Goal: Communication & Community: Answer question/provide support

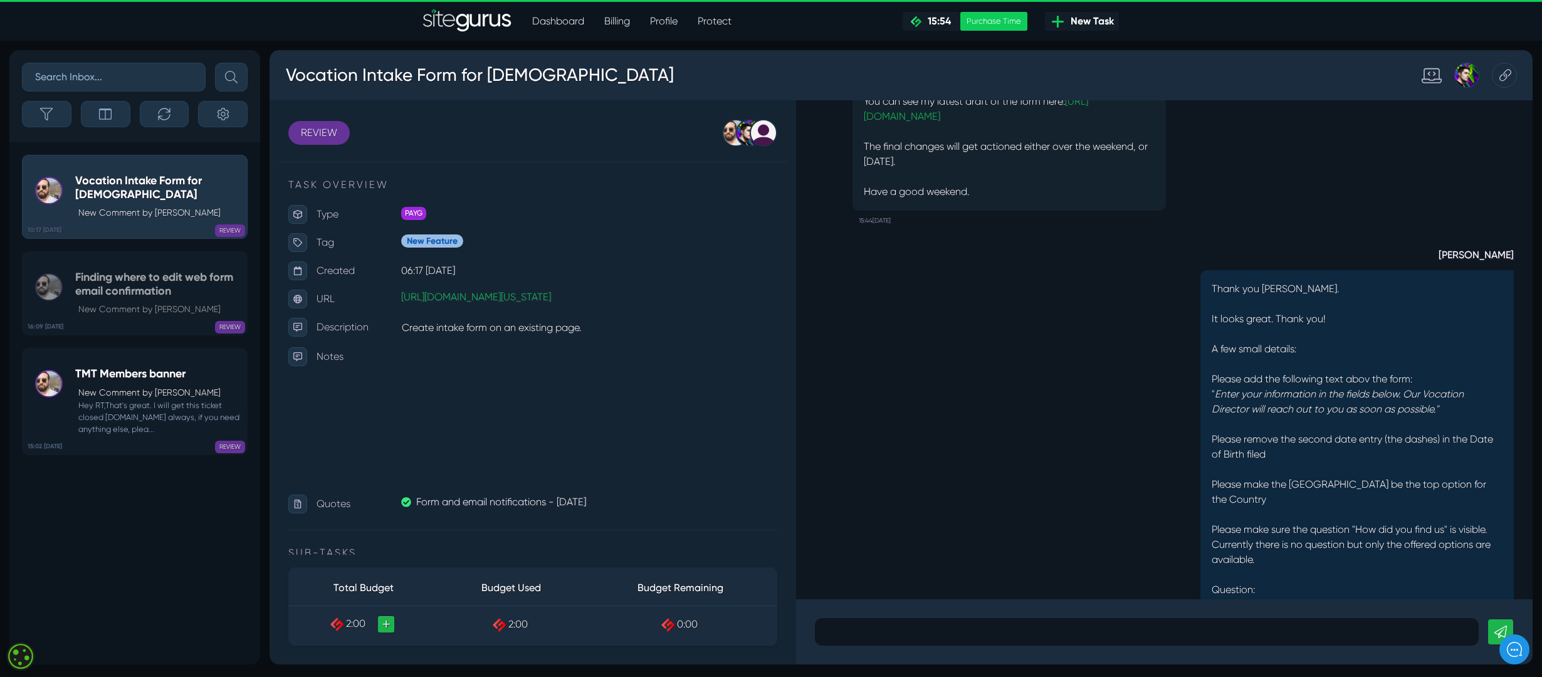
scroll to position [-584, 0]
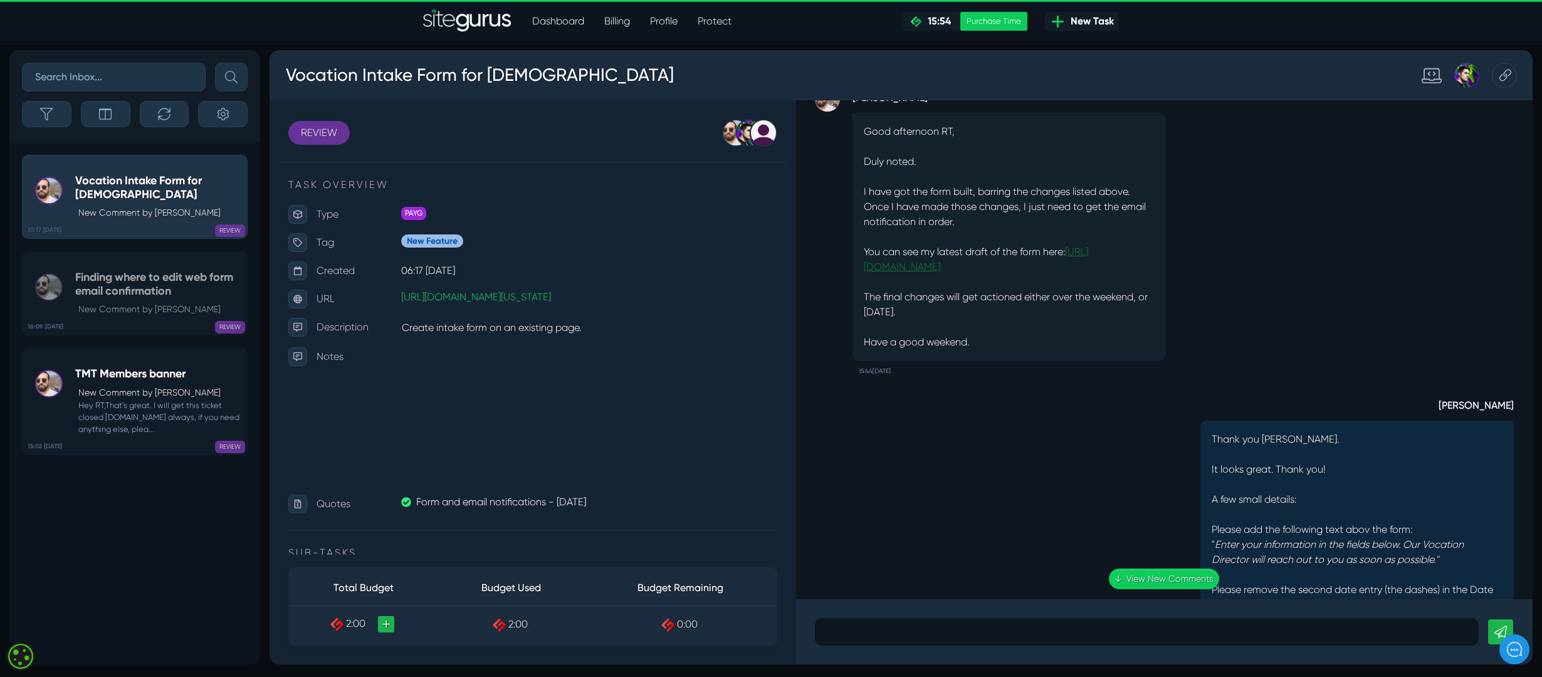
click at [966, 268] on link "[URL][DOMAIN_NAME]" at bounding box center [976, 259] width 224 height 27
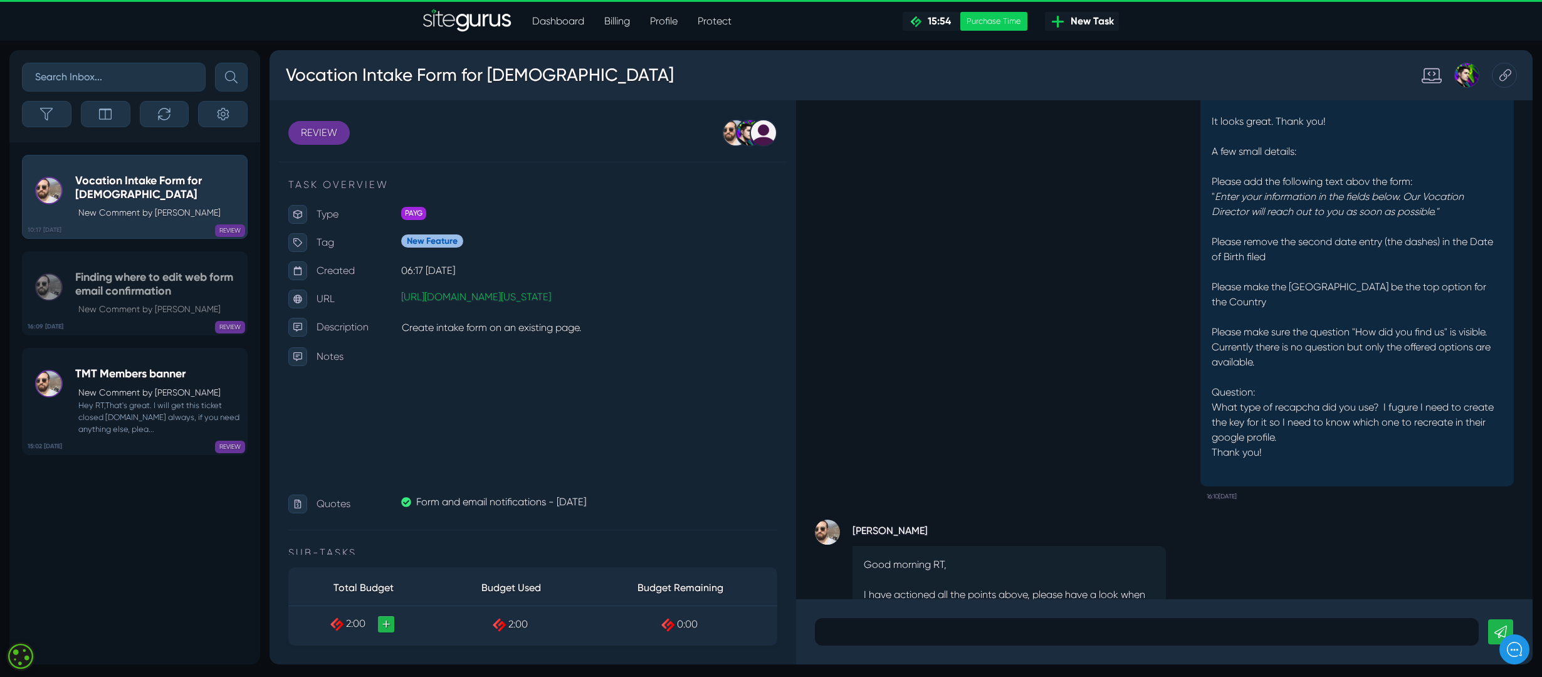
scroll to position [1, 0]
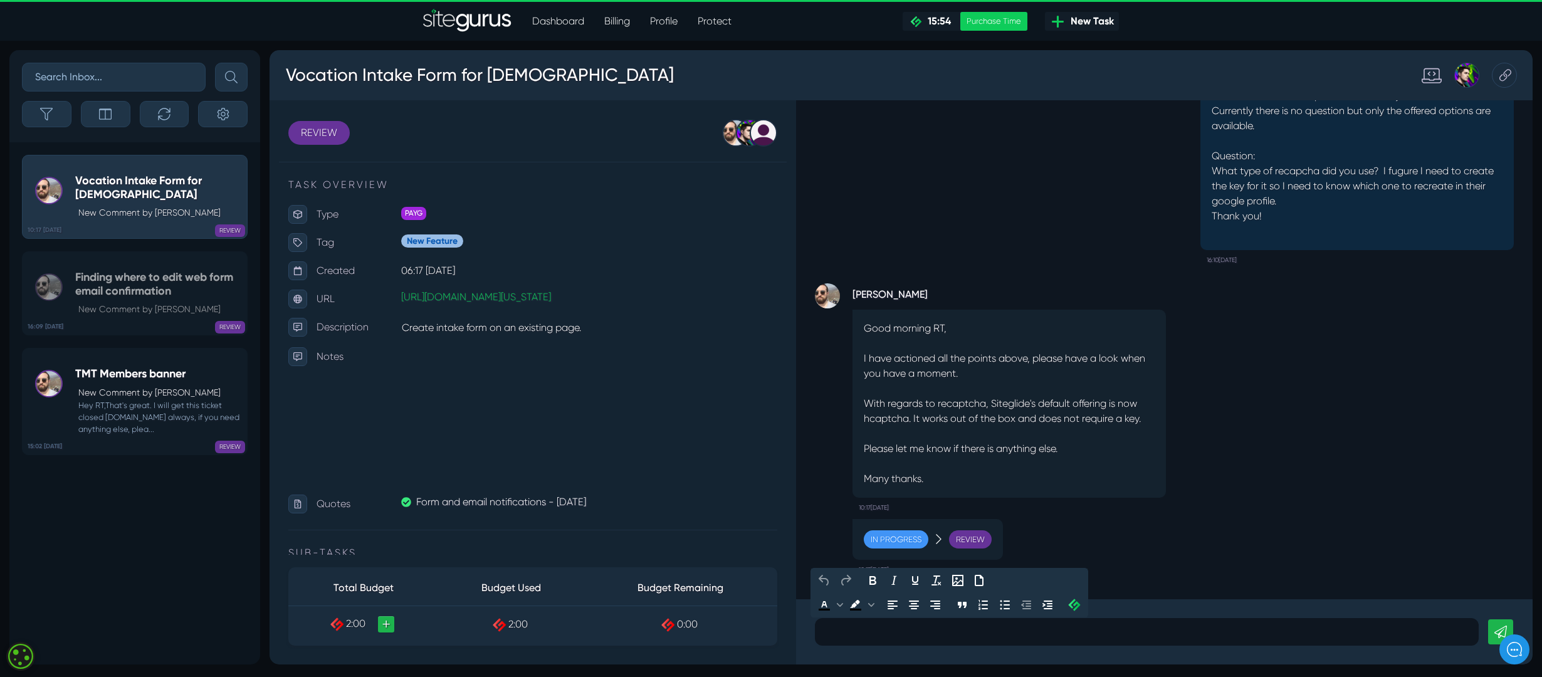
click at [894, 639] on p at bounding box center [1146, 631] width 645 height 15
click at [1267, 635] on p "Hi [PERSON_NAME], I don't see any changes when I go to the link you provided th…" at bounding box center [1146, 631] width 645 height 15
click at [862, 631] on p "Hi [PERSON_NAME], I don't see any changes when I go to the link you provided th…" at bounding box center [1146, 631] width 645 height 15
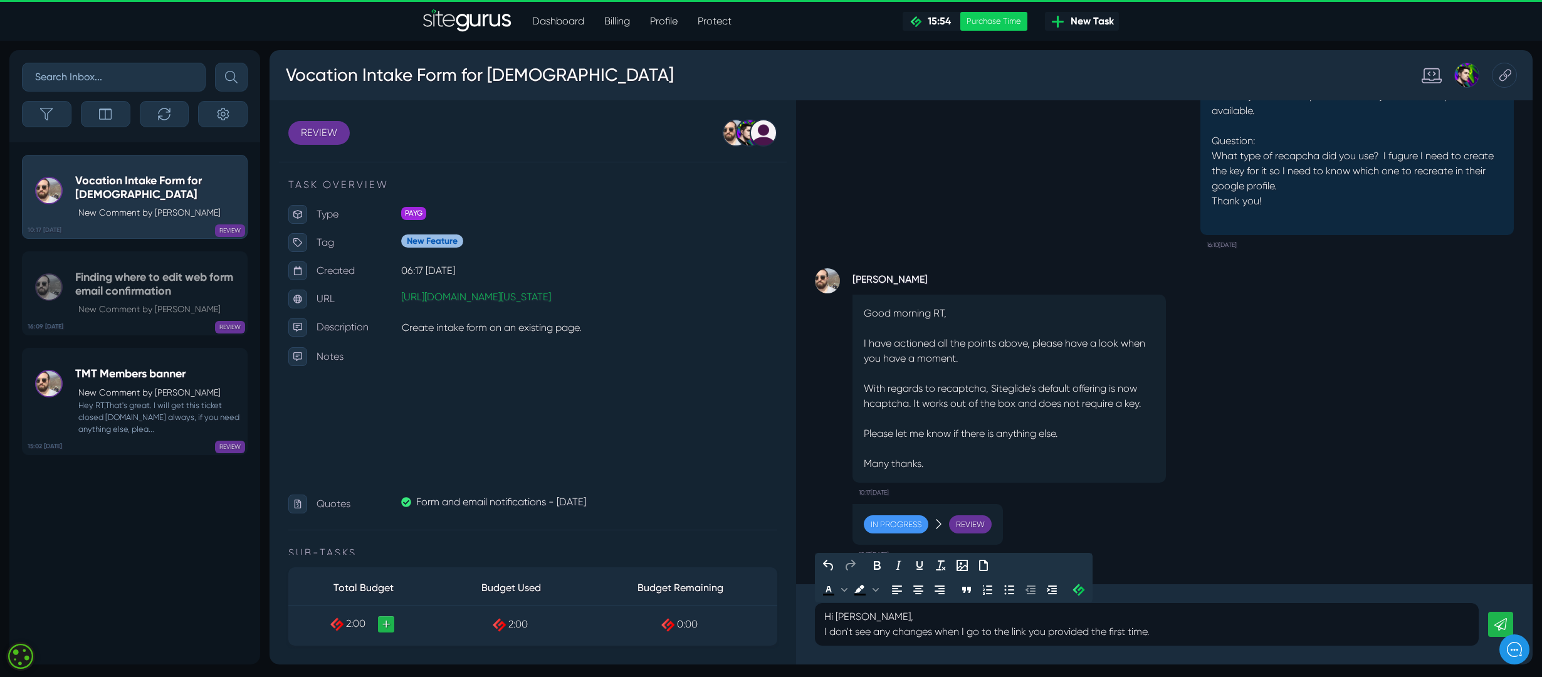
scroll to position [-14, 0]
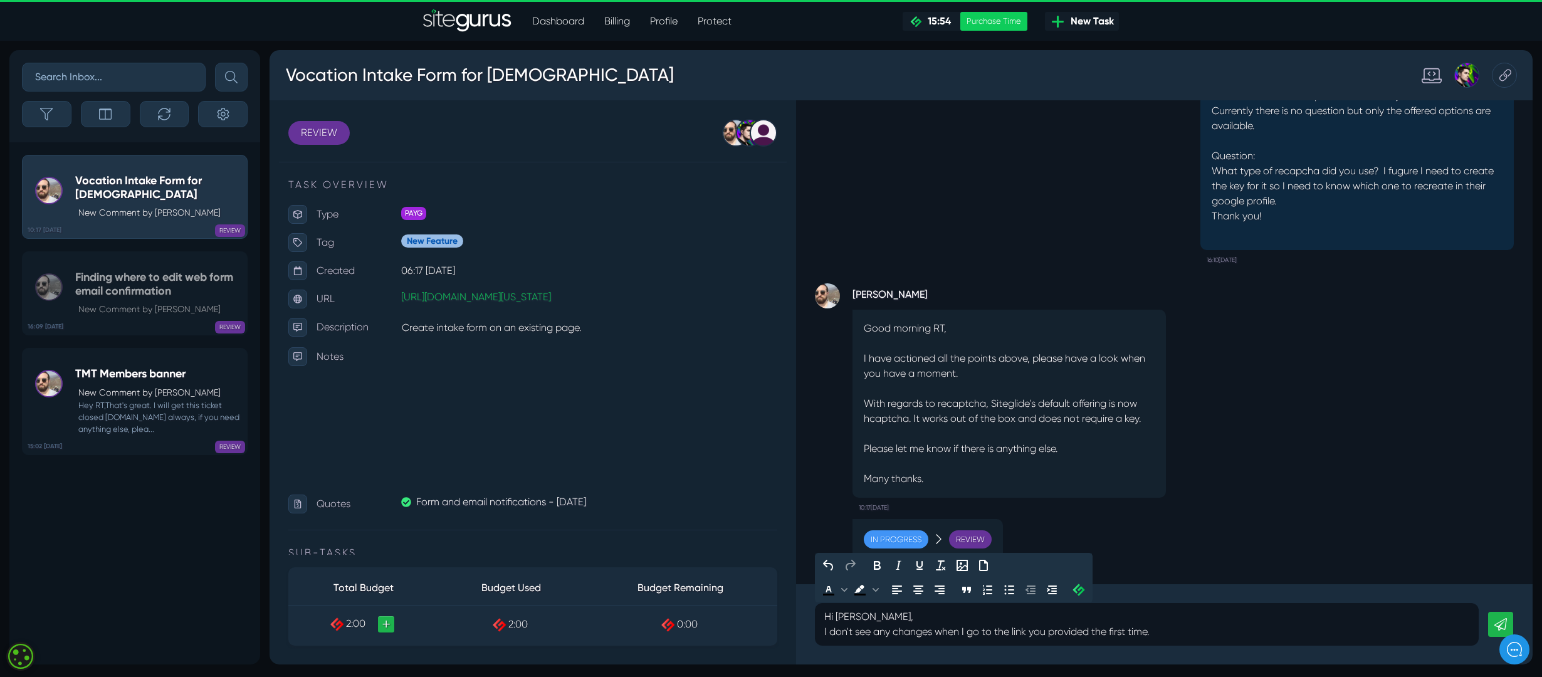
click at [1248, 541] on div "In Progress Review 10:17[DATE]" at bounding box center [1164, 545] width 699 height 69
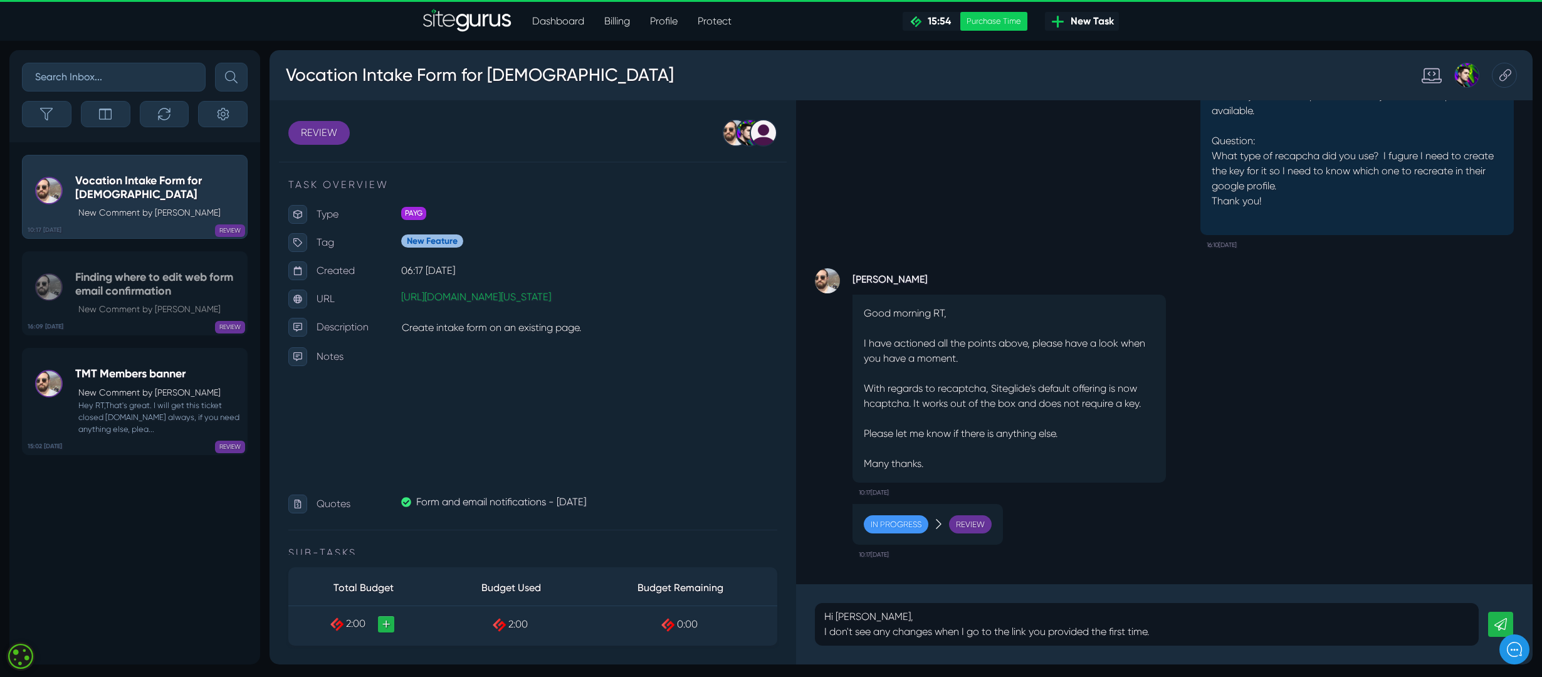
scroll to position [-580, 0]
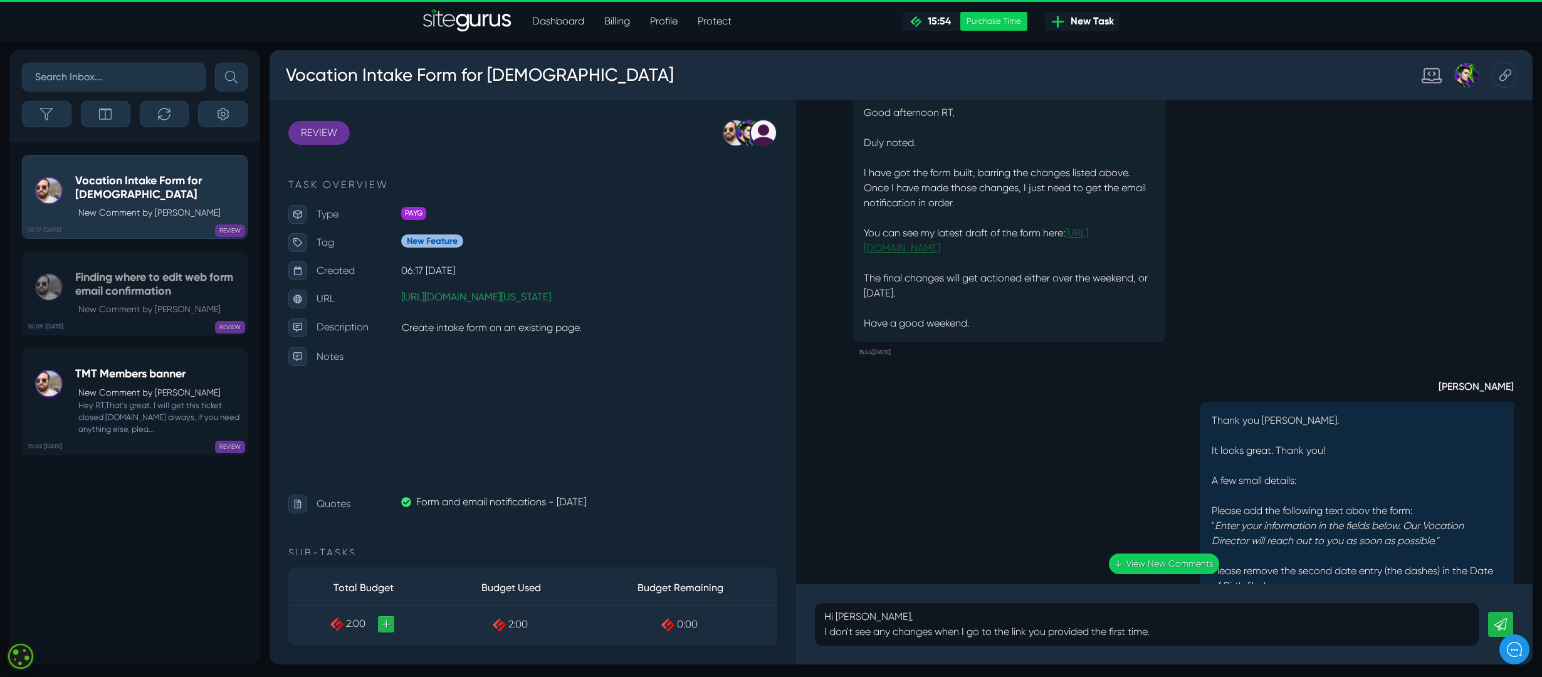
click at [914, 250] on link "[URL][DOMAIN_NAME]" at bounding box center [976, 240] width 224 height 27
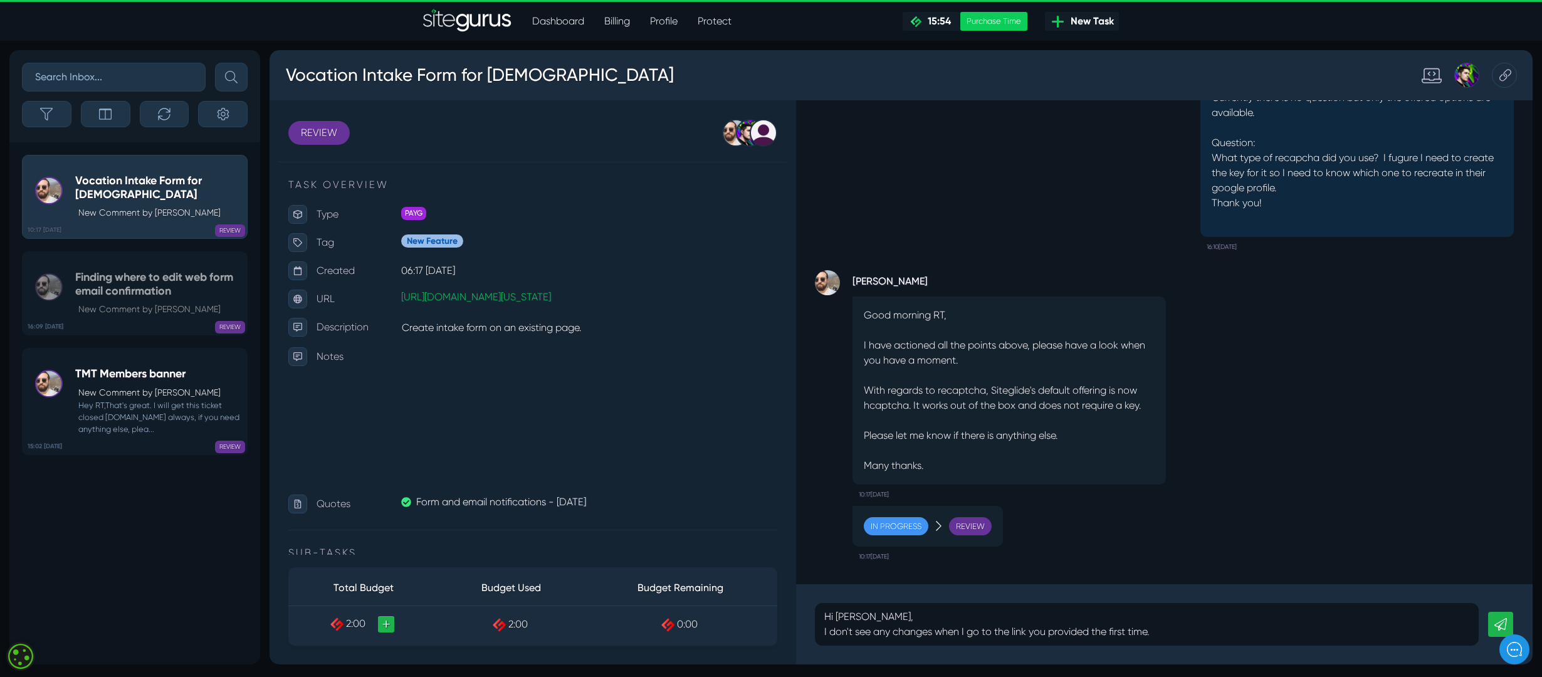
scroll to position [1, 0]
click at [1176, 634] on p "I don't see any changes when I go to the link you provided the first time." at bounding box center [1146, 631] width 645 height 15
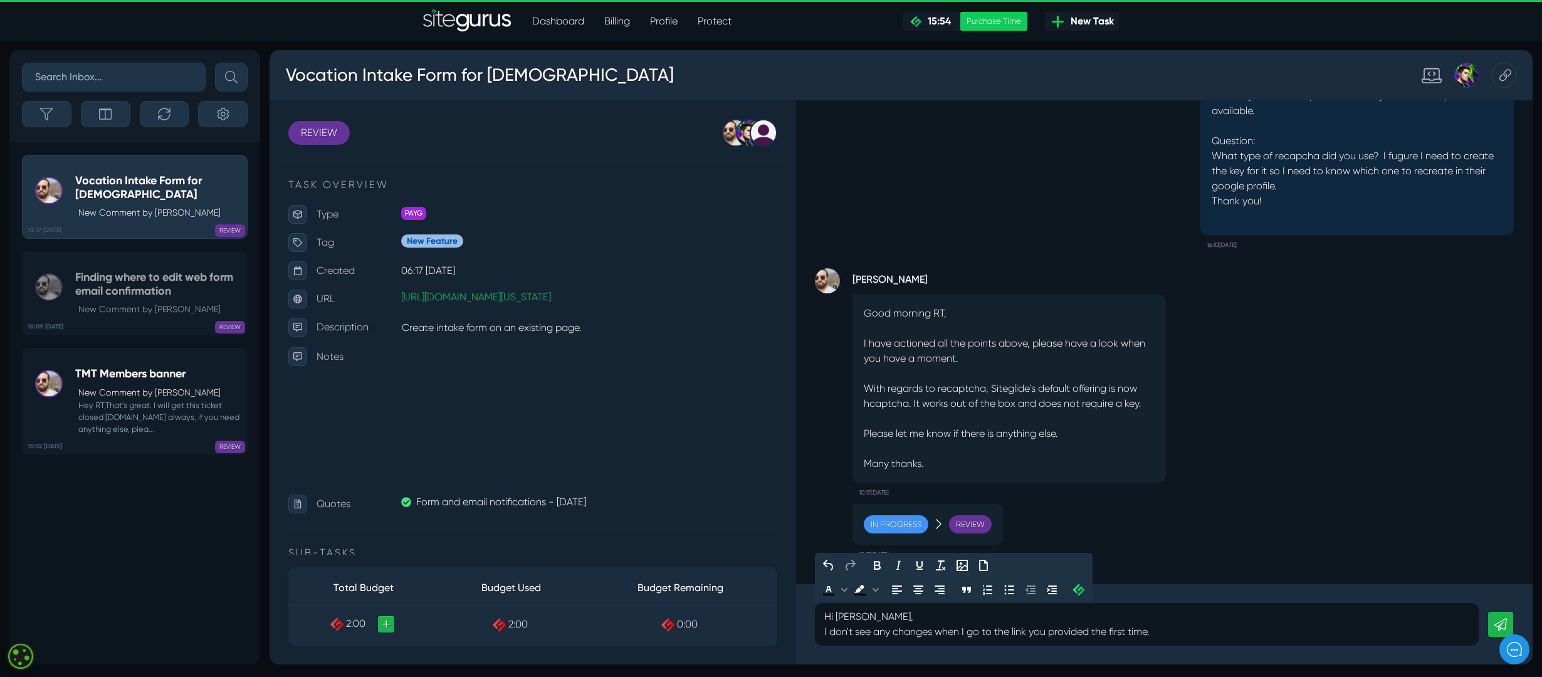
click at [829, 632] on p "I don't see any changes when I go to the link you provided the first time." at bounding box center [1146, 631] width 645 height 15
click at [894, 630] on p "I don't see any changes when I go to the link you provided the first time." at bounding box center [1146, 631] width 645 height 15
drag, startPoint x: 829, startPoint y: 632, endPoint x: 1196, endPoint y: 643, distance: 367.5
click at [1196, 643] on div "Hi [PERSON_NAME], I don't see any changes when I go to the link you provided th…" at bounding box center [1147, 624] width 664 height 43
click at [1182, 639] on div "Hi [PERSON_NAME], I don't see any changes when I go to the link you provided th…" at bounding box center [1147, 624] width 664 height 43
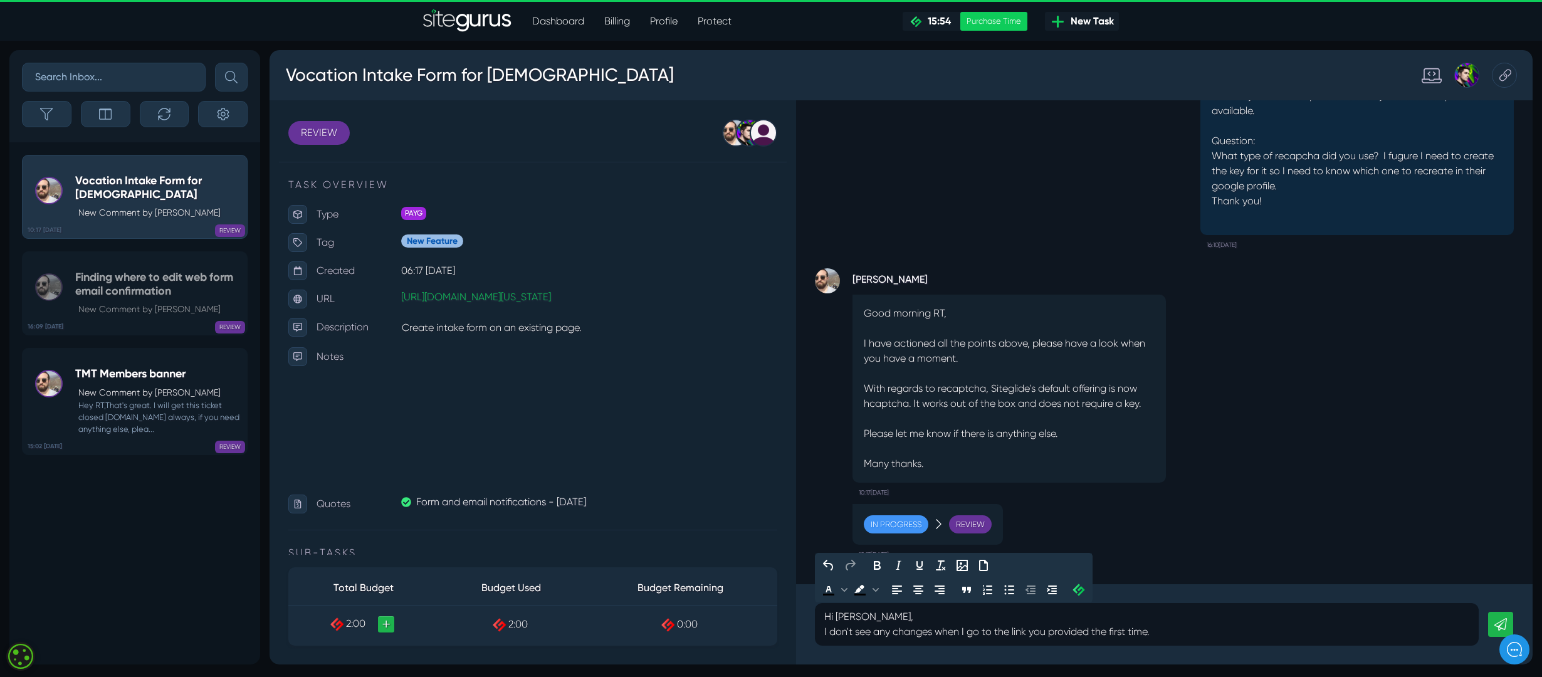
drag, startPoint x: 832, startPoint y: 632, endPoint x: 1185, endPoint y: 639, distance: 352.3
click at [1186, 639] on div "Hi [PERSON_NAME], I don't see any changes when I go to the link you provided th…" at bounding box center [1147, 624] width 664 height 43
click at [899, 622] on p "Hi [PERSON_NAME]," at bounding box center [1146, 616] width 645 height 15
drag, startPoint x: 830, startPoint y: 630, endPoint x: 1178, endPoint y: 639, distance: 348.0
click at [1178, 639] on p "I don't see any changes when I go to the link you provided the first time." at bounding box center [1146, 631] width 645 height 15
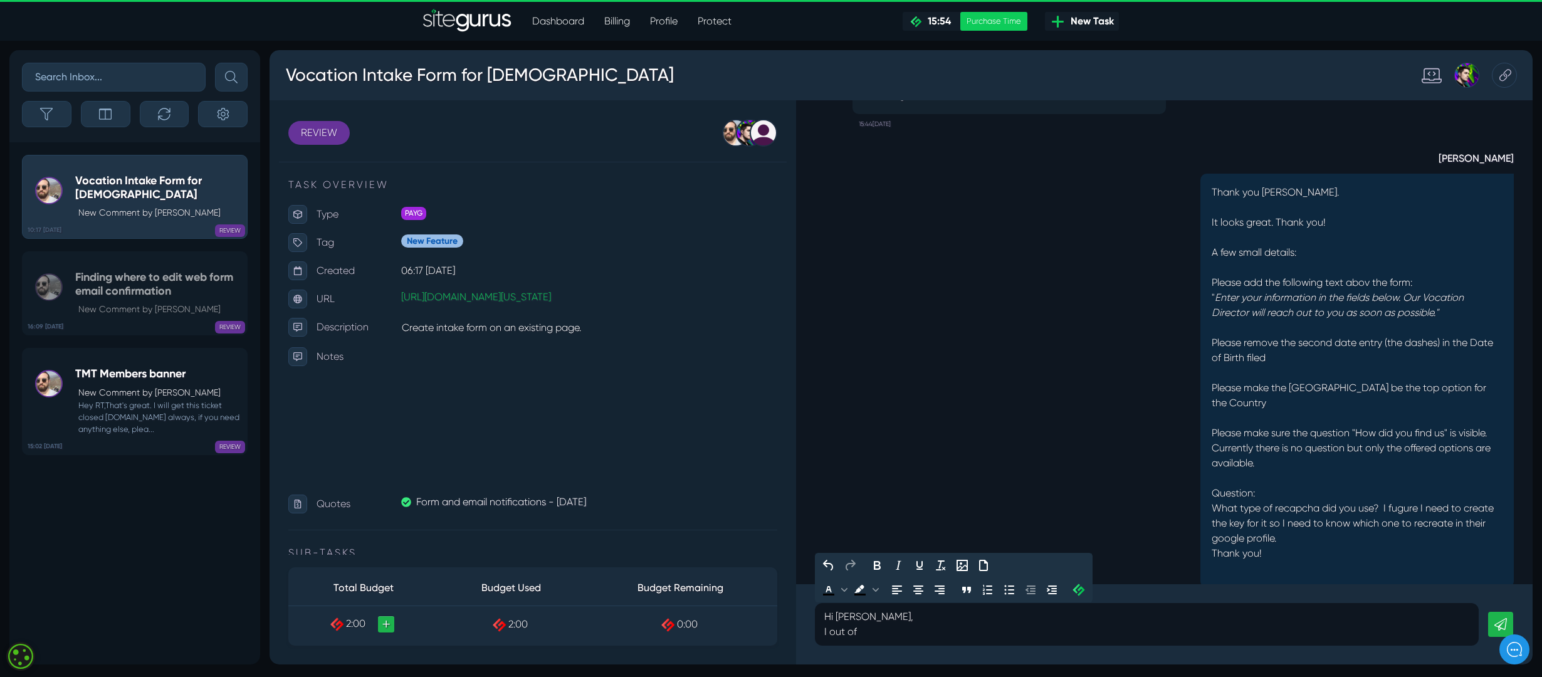
scroll to position [-345, 0]
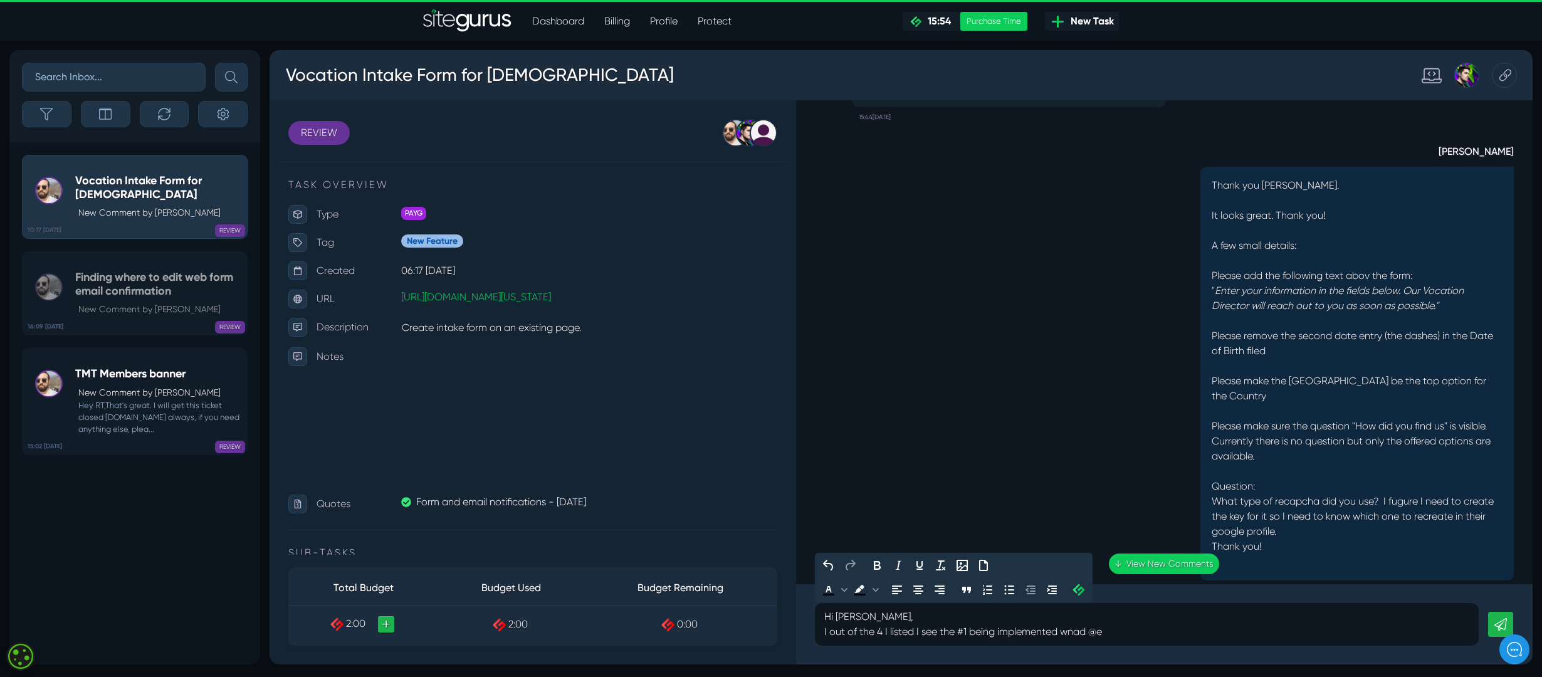
click at [888, 632] on p "I out of the 4 I listed I see the #1 being implemented wnad @e" at bounding box center [1146, 631] width 645 height 15
drag, startPoint x: 820, startPoint y: 634, endPoint x: 1114, endPoint y: 659, distance: 294.4
click at [1114, 659] on div "Hi [PERSON_NAME], I out of the 4 I listed I see the #1 being implemented wnad @e" at bounding box center [1164, 624] width 736 height 80
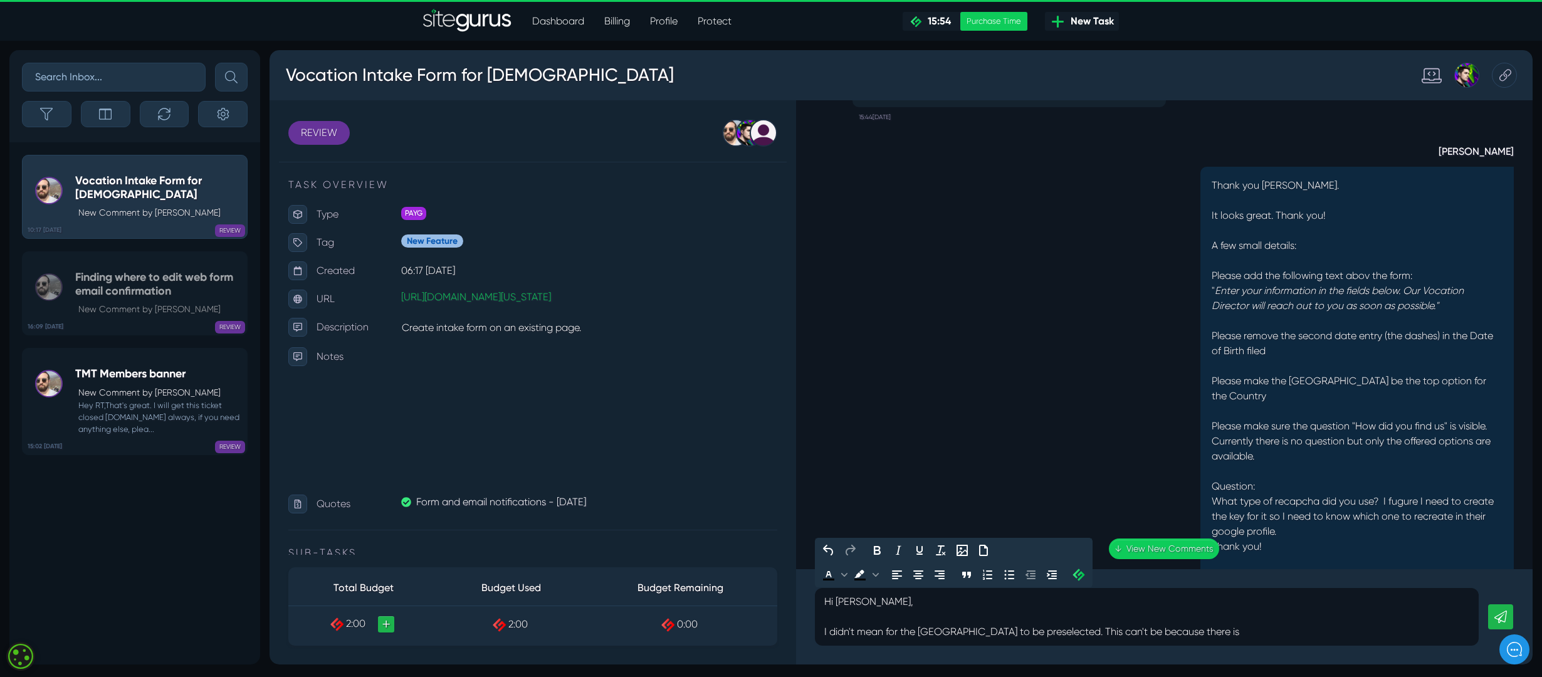
click at [1071, 630] on p "I didn't mean for the [GEOGRAPHIC_DATA] to be preselected. This can't be becaus…" at bounding box center [1146, 631] width 645 height 15
drag, startPoint x: 884, startPoint y: 630, endPoint x: 862, endPoint y: 630, distance: 21.9
click at [859, 630] on p "I didn't mean for the [GEOGRAPHIC_DATA] to be preselected. I This can't be beca…" at bounding box center [1146, 631] width 645 height 15
click at [1062, 631] on p "I didn't ask for the [GEOGRAPHIC_DATA] to be preselected. I This can't be becau…" at bounding box center [1146, 631] width 645 height 15
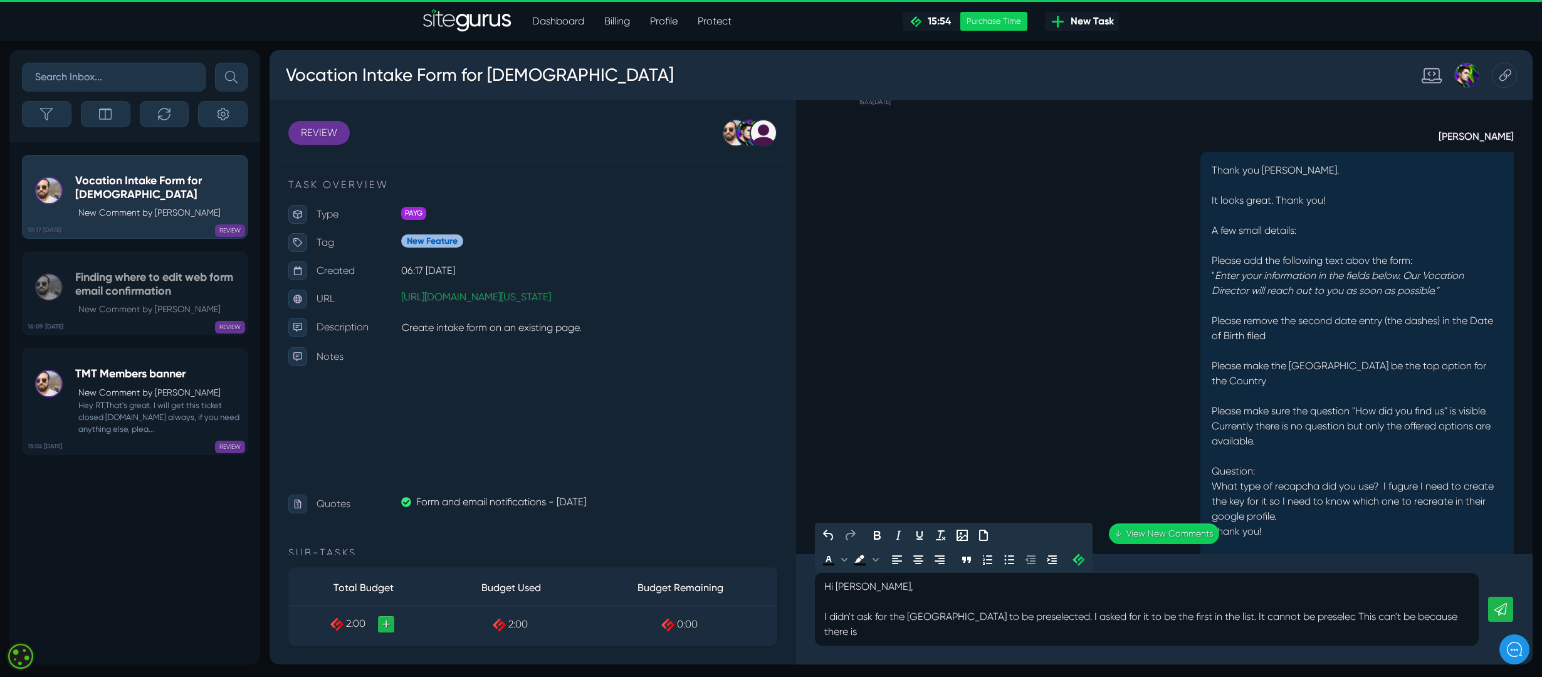
scroll to position [-375, 0]
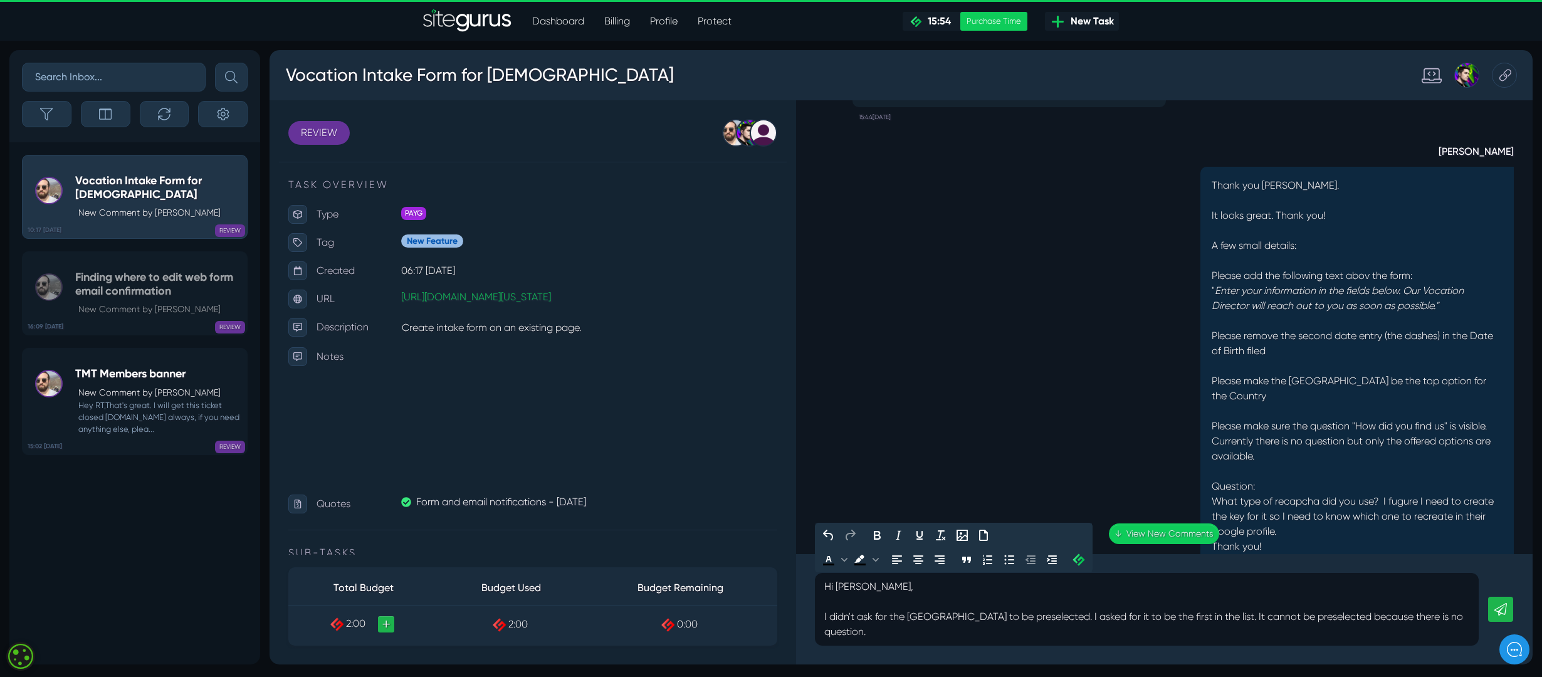
click at [820, 616] on div "Hi [PERSON_NAME], I didn't ask for the [GEOGRAPHIC_DATA] to be preselected. I a…" at bounding box center [1147, 609] width 664 height 73
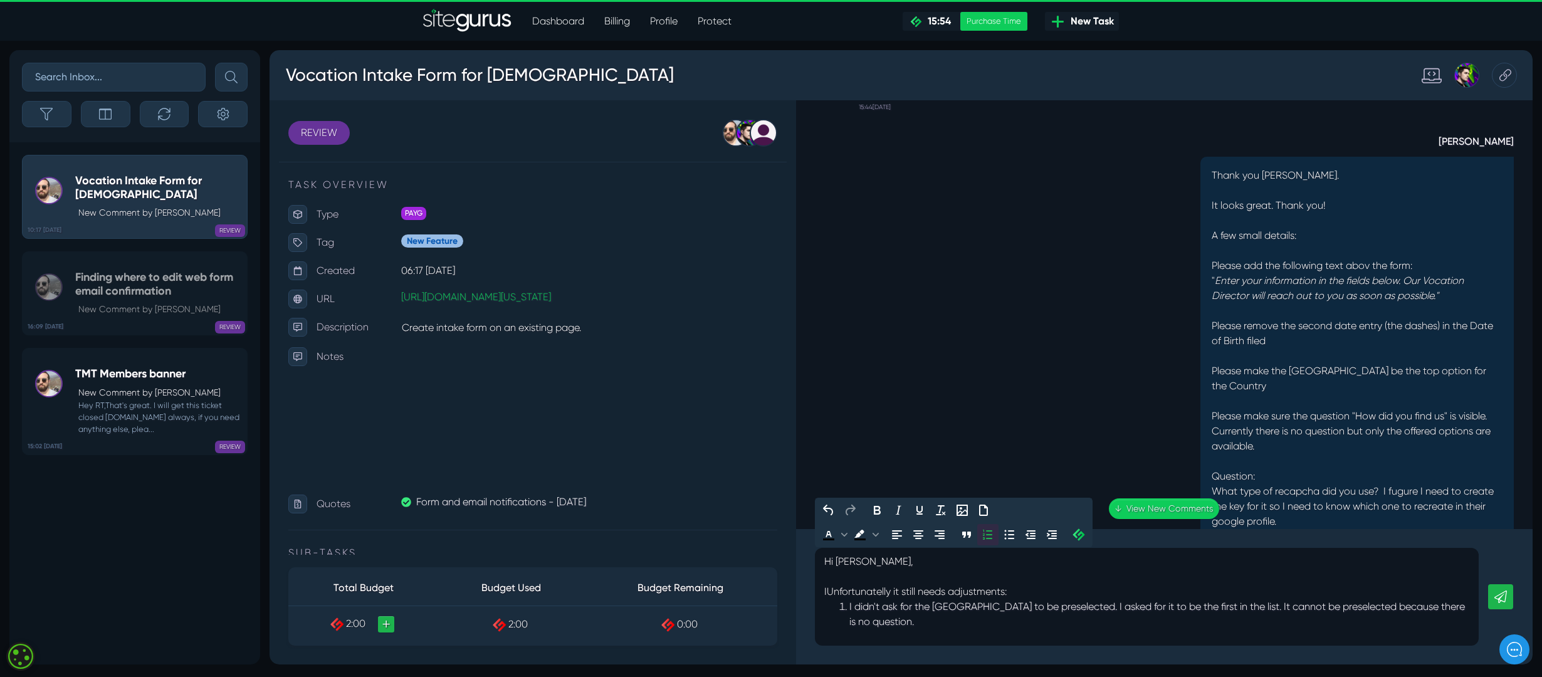
scroll to position [-400, 0]
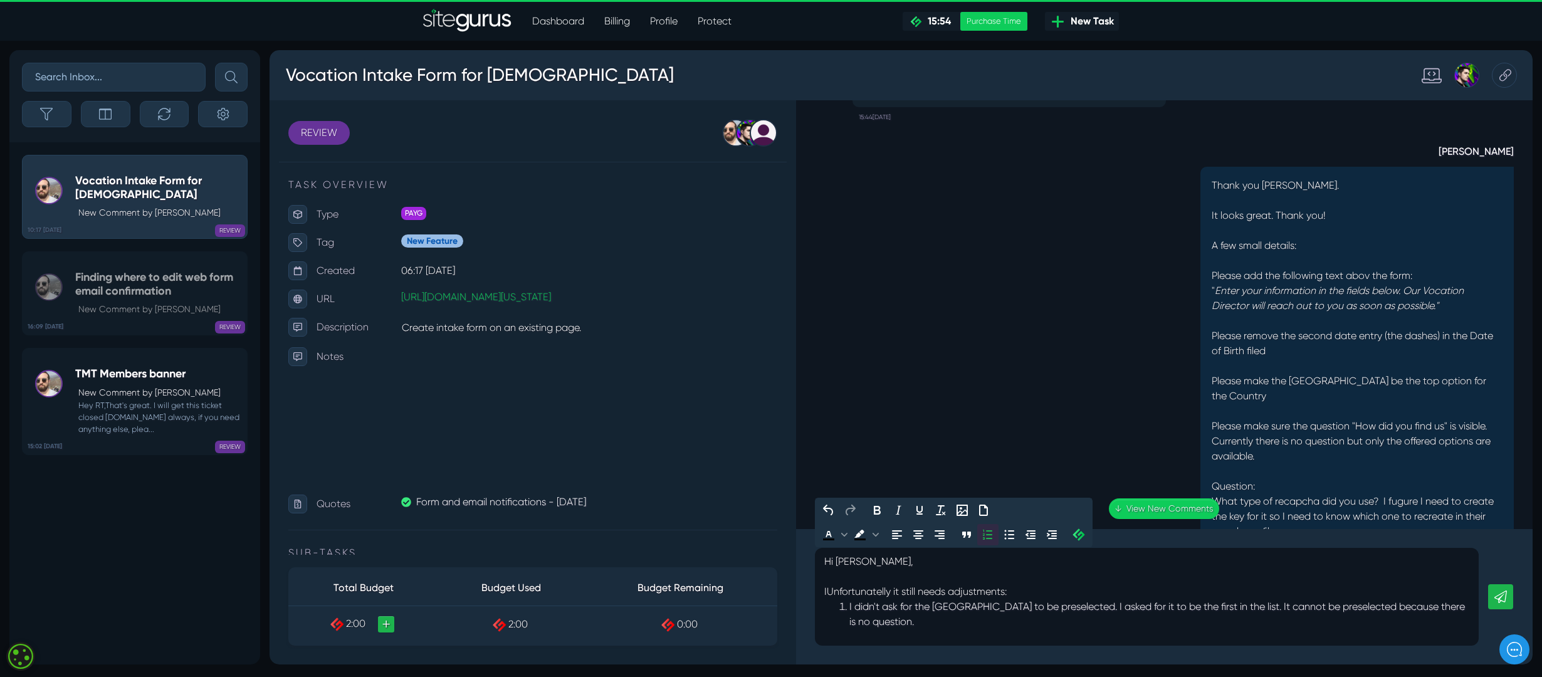
click at [933, 624] on li "I didn't ask for the [GEOGRAPHIC_DATA] to be preselected. I asked for it to be …" at bounding box center [1159, 614] width 620 height 30
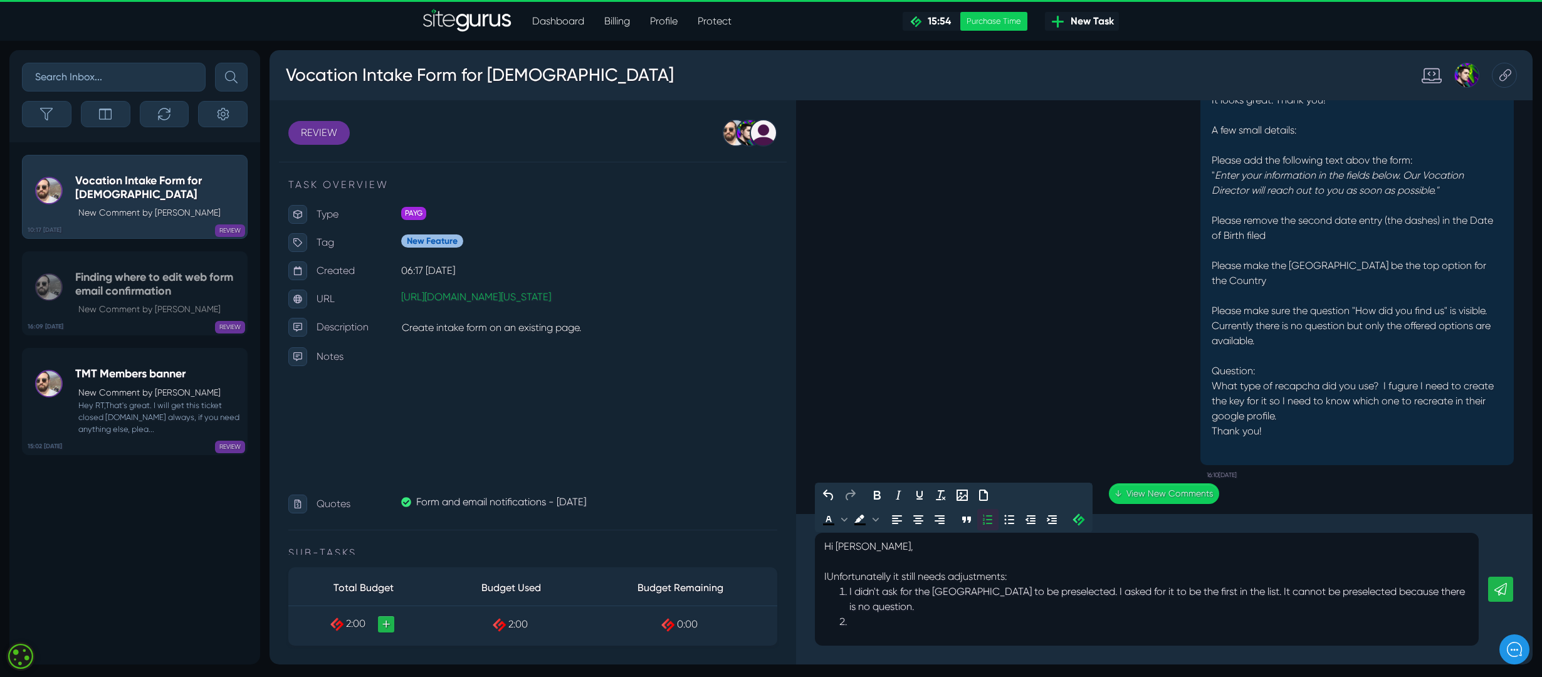
scroll to position [-296, 0]
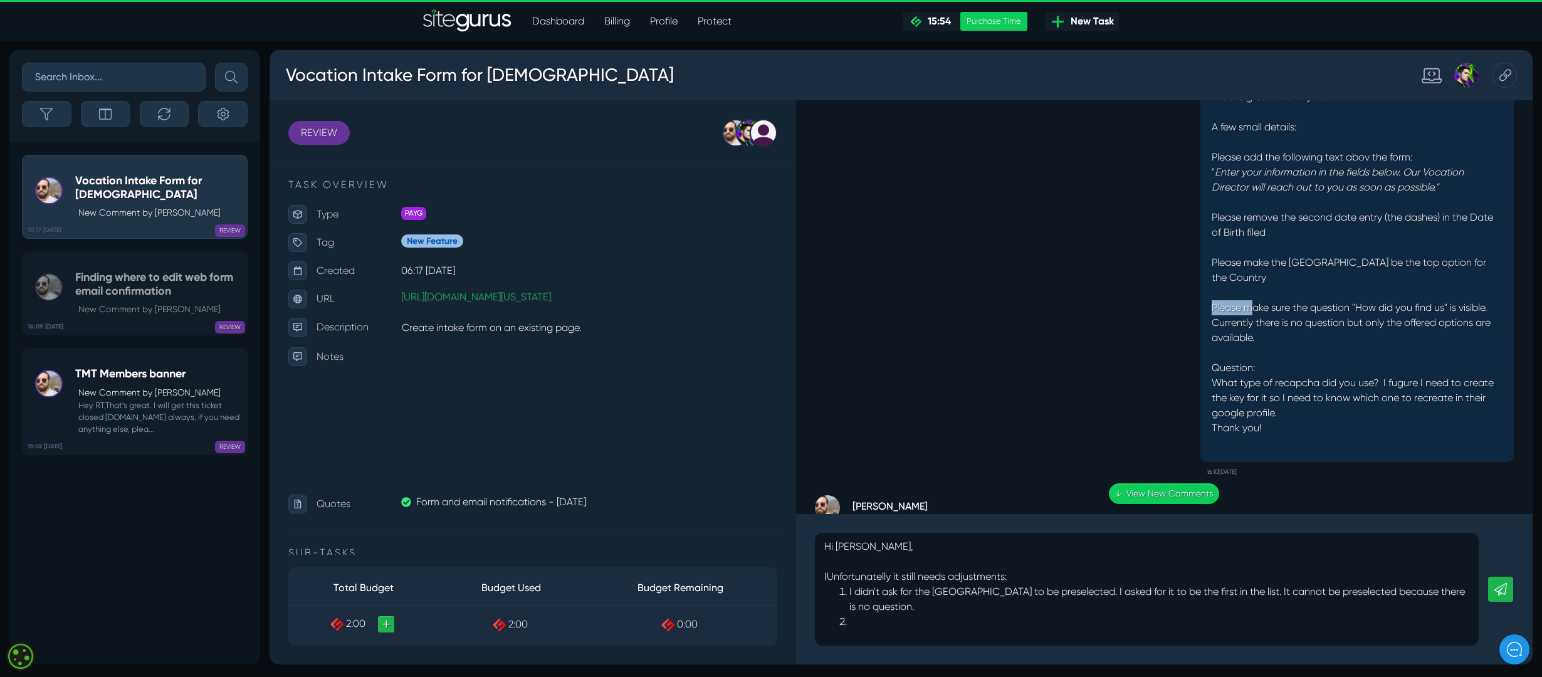
drag, startPoint x: 1200, startPoint y: 305, endPoint x: 1242, endPoint y: 303, distance: 42.0
click at [1242, 303] on div "Thank you [PERSON_NAME]. It looks great. Thank you! A few small details: Please…" at bounding box center [1356, 255] width 313 height 414
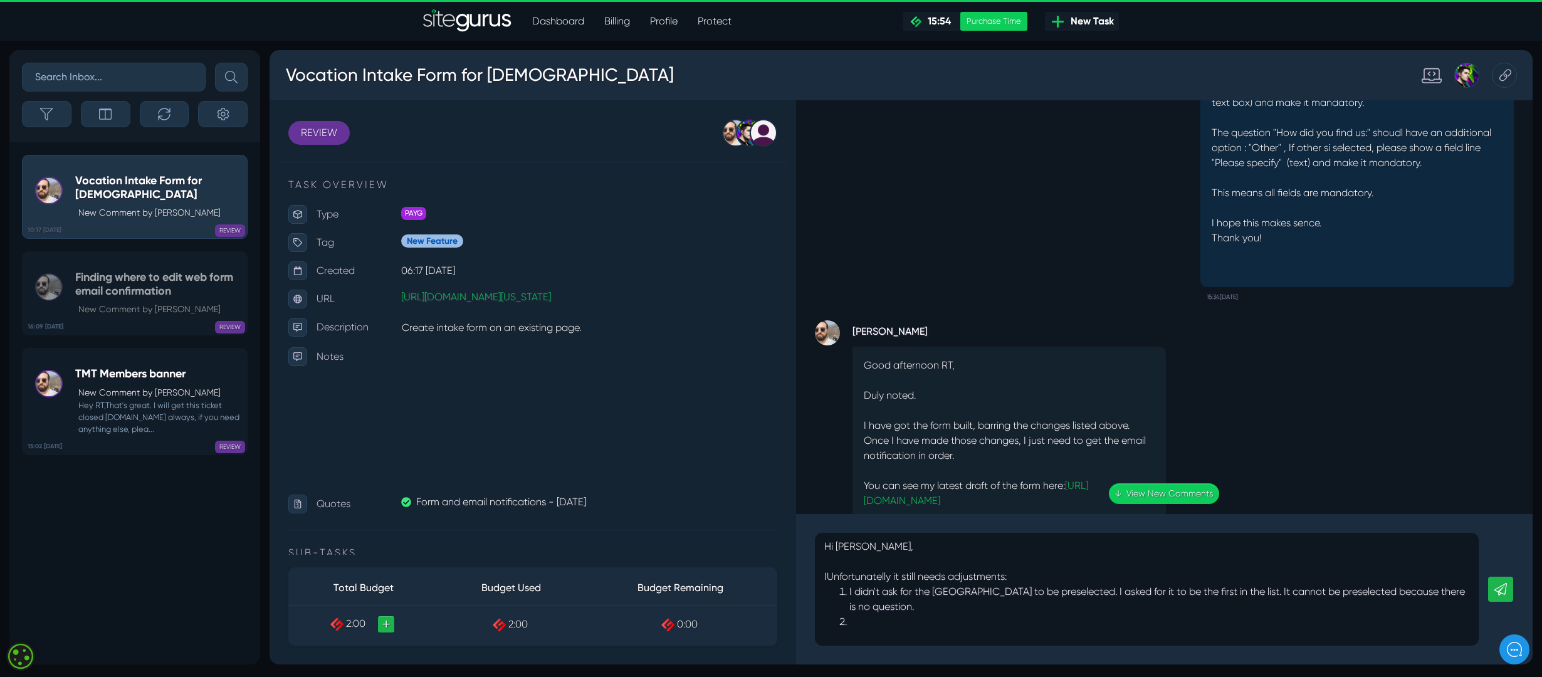
scroll to position [-882, 0]
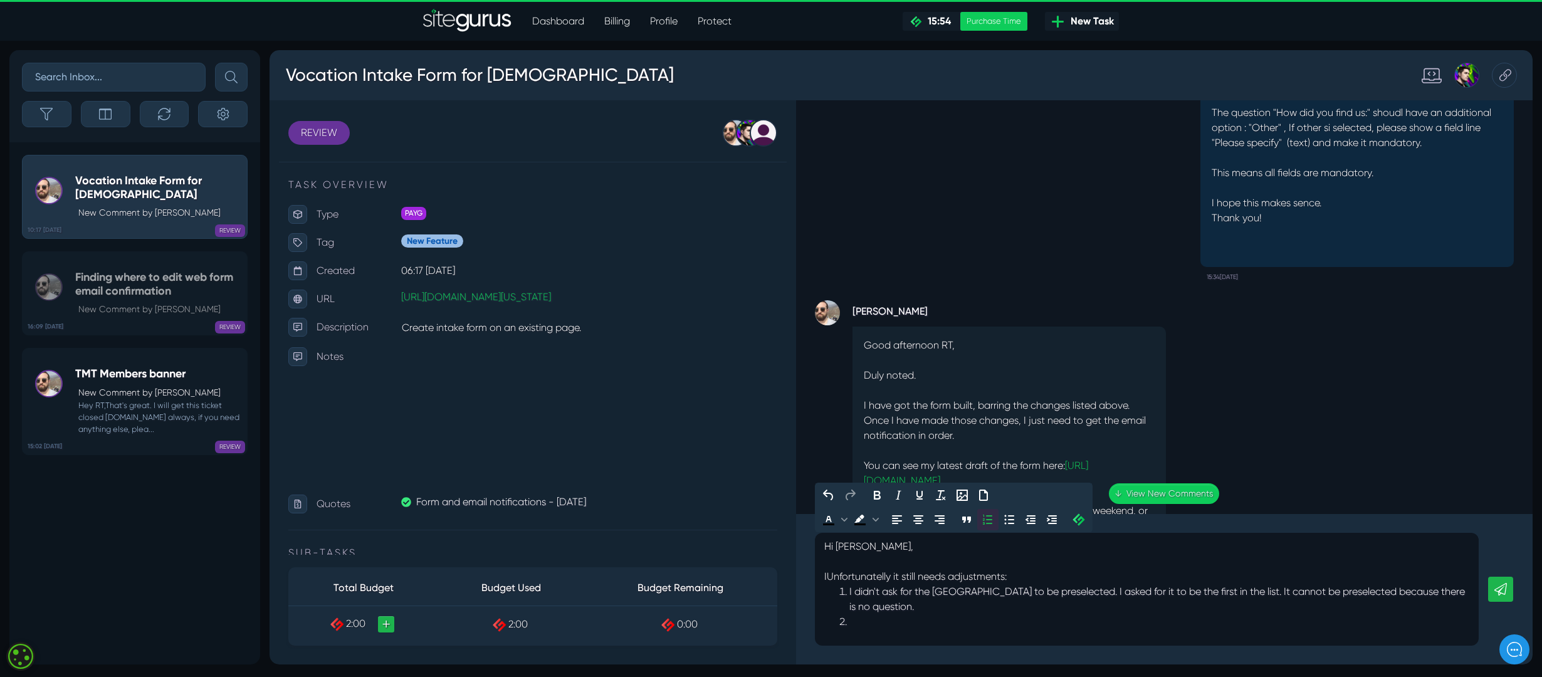
click at [862, 621] on li at bounding box center [1159, 621] width 620 height 15
click at [966, 626] on li "It looks like you missed my instruction I made on" at bounding box center [1159, 621] width 620 height 15
click at [1085, 615] on li "It looks like you missed the instruction I made on" at bounding box center [1159, 621] width 620 height 15
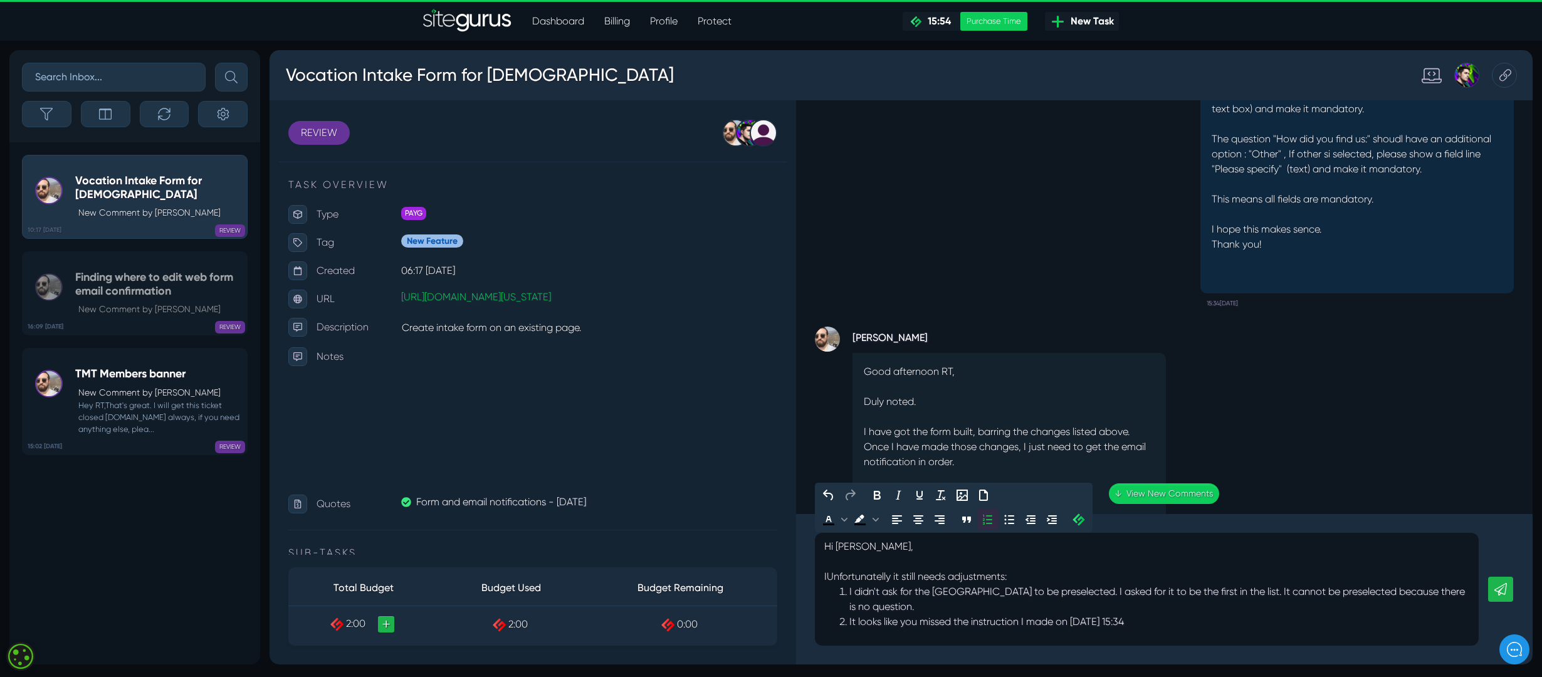
scroll to position [-909, 0]
click at [1212, 135] on p "The question "How did you find us:" shoudl have an additional option : "Other" …" at bounding box center [1357, 162] width 291 height 60
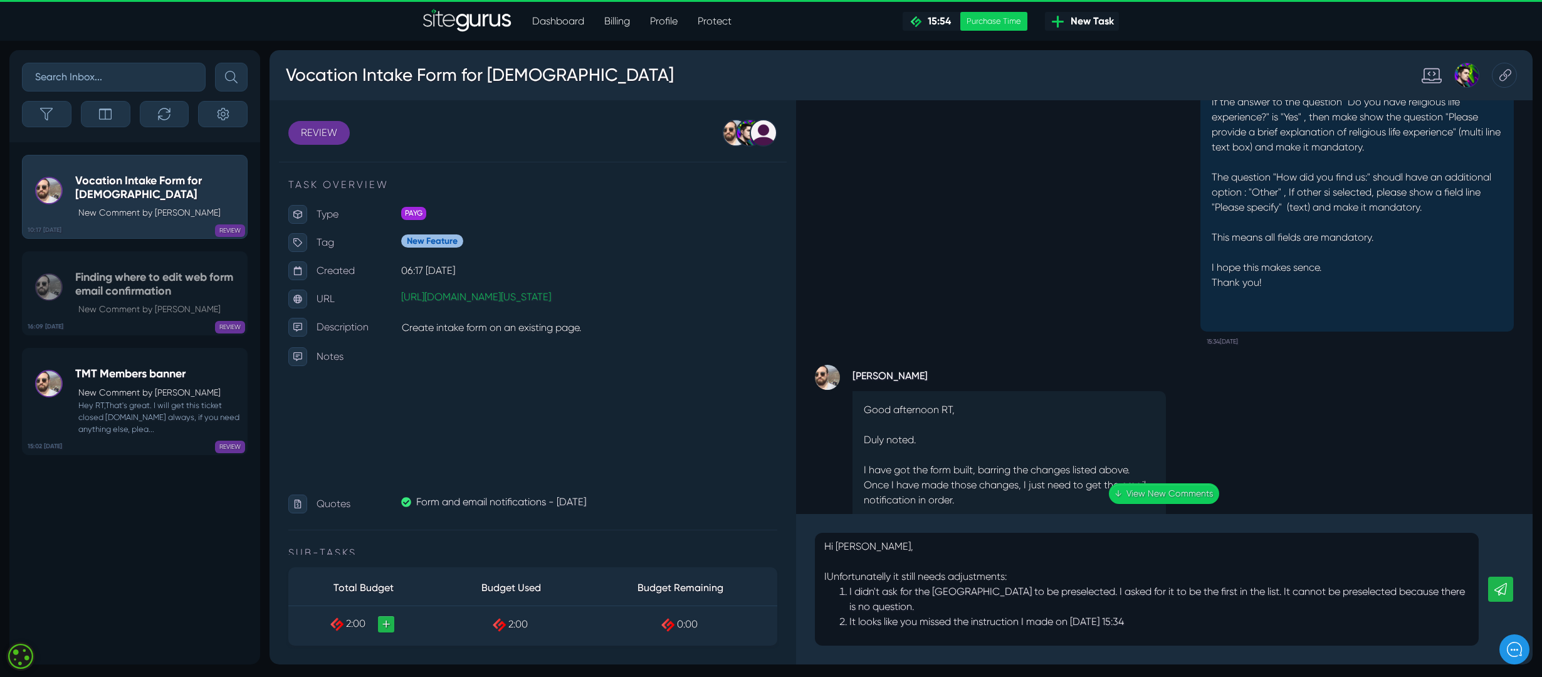
scroll to position [-971, 0]
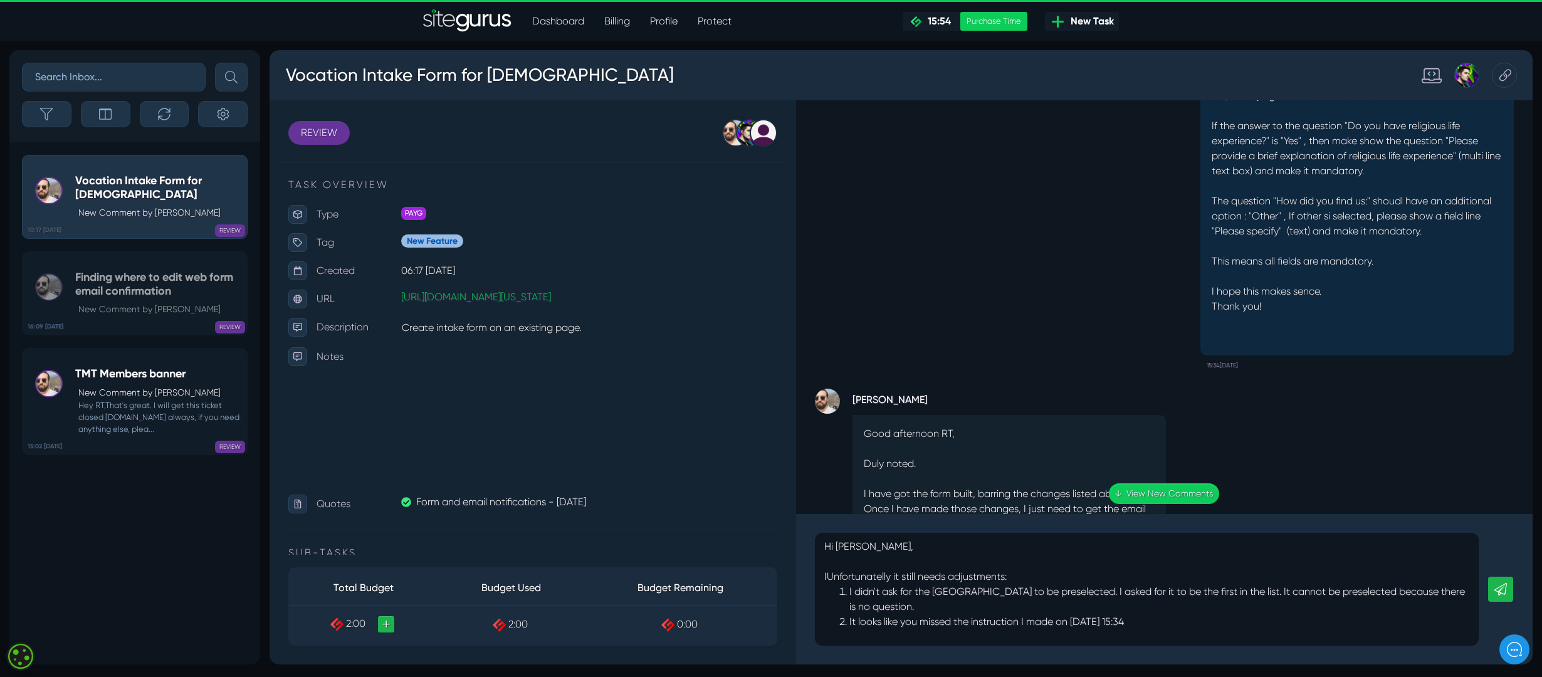
drag, startPoint x: 1418, startPoint y: 231, endPoint x: 1196, endPoint y: 206, distance: 223.2
click at [1200, 206] on div "OK, I finally figured out what she wanted. If the answer to the question "Do yo…" at bounding box center [1356, 216] width 313 height 278
copy p "The question "How did you find us:" shoudl have an additional option : "Other" …"
click at [1193, 631] on div "Hi [PERSON_NAME], IUnfortunatelly it still needs adjustments: I didn't ask for …" at bounding box center [1147, 589] width 664 height 113
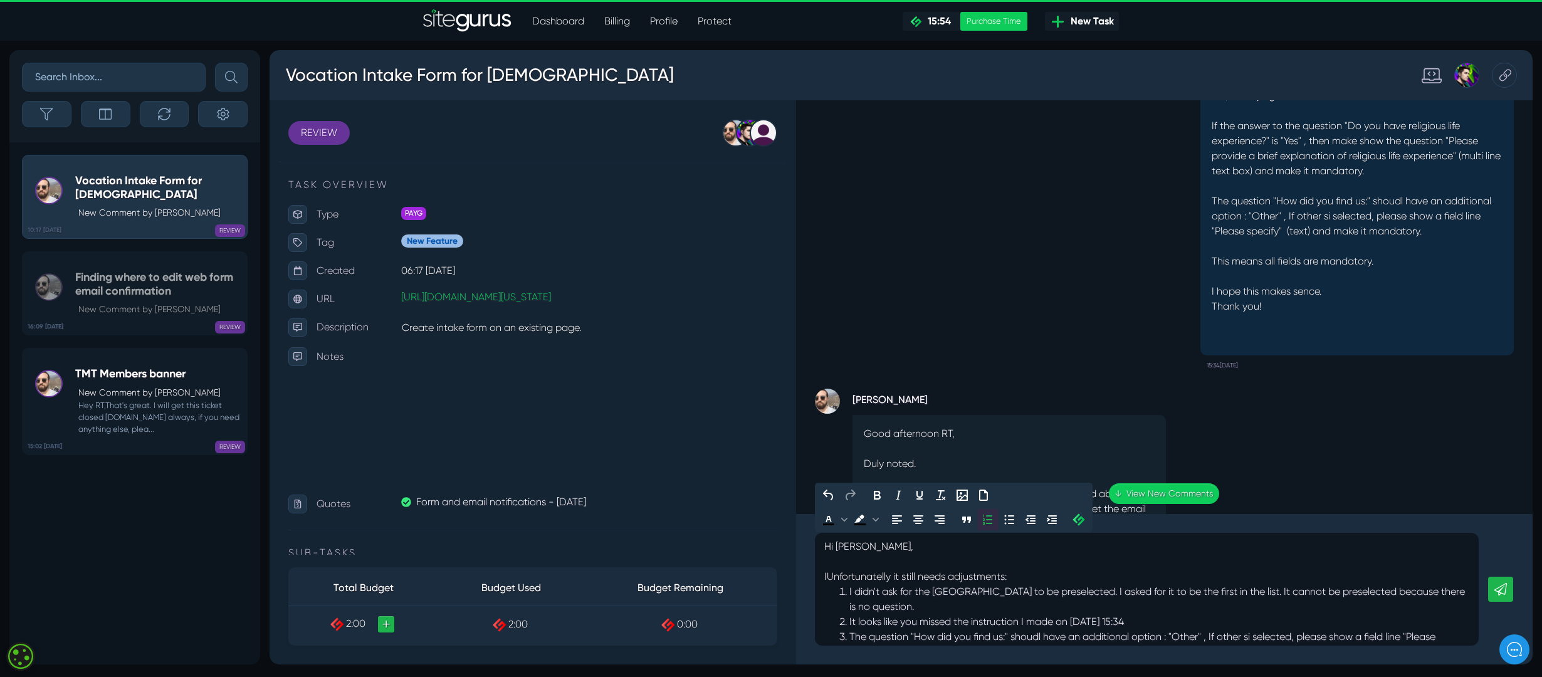
click at [849, 637] on li "The question "How did you find us:" shoudl have an additional option : "Other" …" at bounding box center [1159, 644] width 620 height 30
click at [988, 519] on icon "Numbered list" at bounding box center [987, 520] width 9 height 10
click at [966, 518] on icon "Blockquote" at bounding box center [966, 519] width 15 height 15
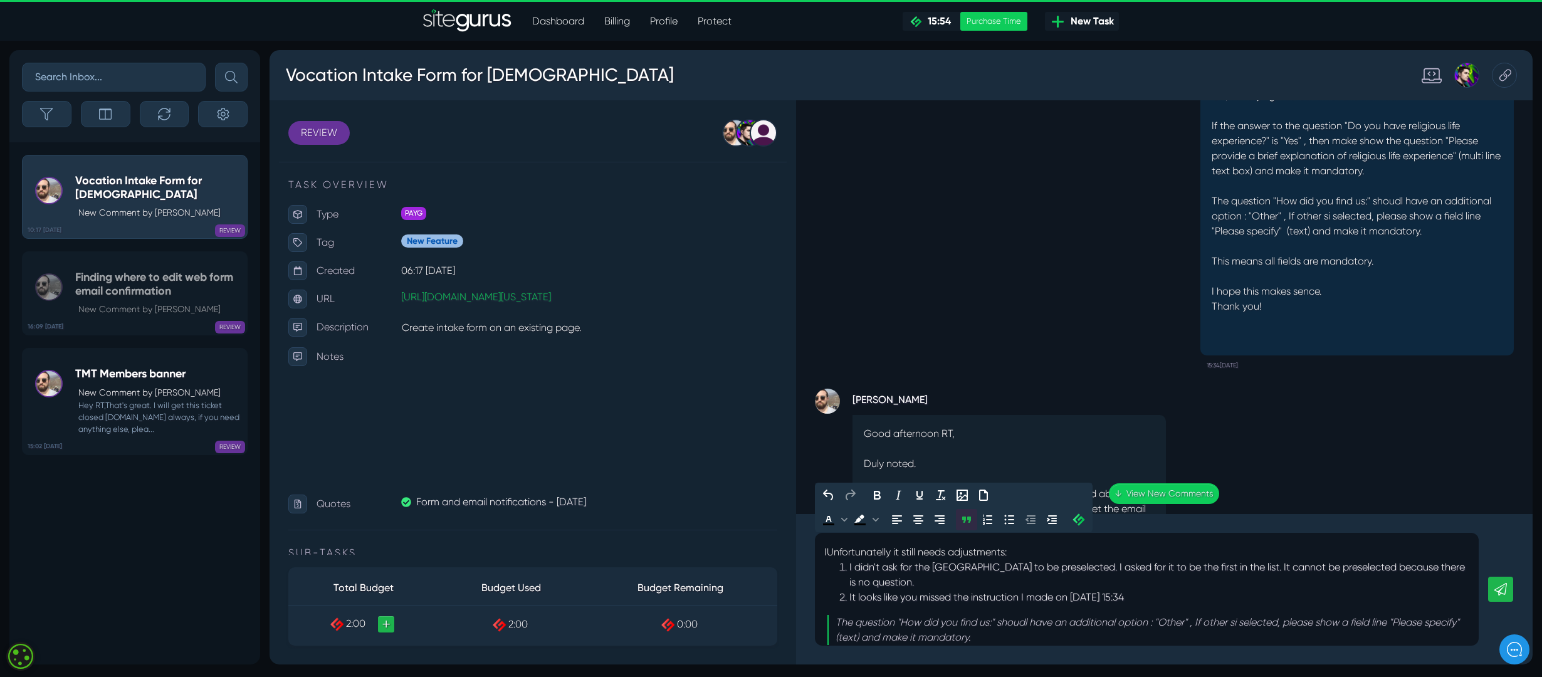
scroll to position [30, 0]
click at [1055, 634] on p "The question "How did you find us:" shoudl have an additional option : "Other" …" at bounding box center [1152, 624] width 634 height 30
click at [967, 520] on icon "Blockquote" at bounding box center [966, 519] width 9 height 6
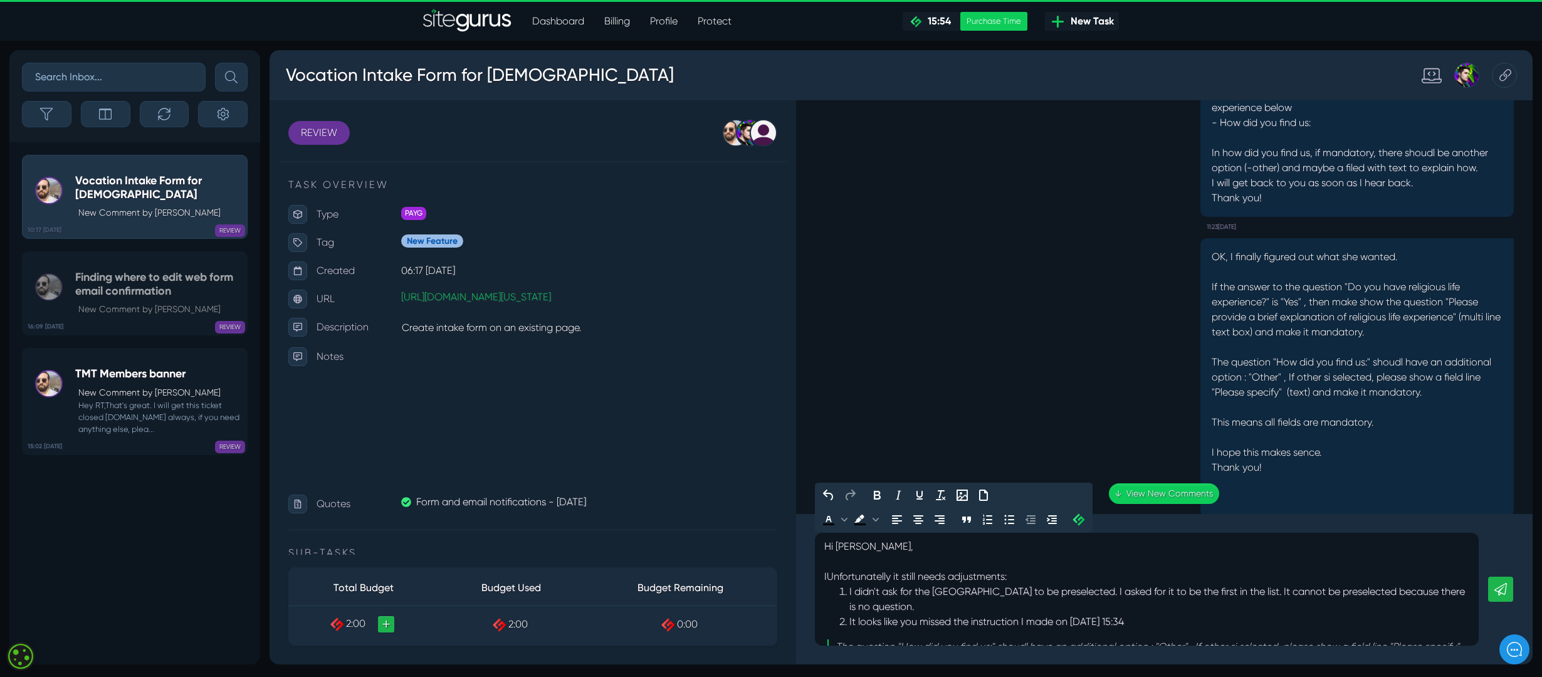
scroll to position [-1133, 0]
drag, startPoint x: 1201, startPoint y: 288, endPoint x: 1409, endPoint y: 333, distance: 212.3
click at [1409, 333] on p "OK, I finally figured out what she wanted. If the answer to the question "Do yo…" at bounding box center [1357, 302] width 291 height 105
copy p "If the answer to the question "Do you have religious life experience?" is "Yes"…"
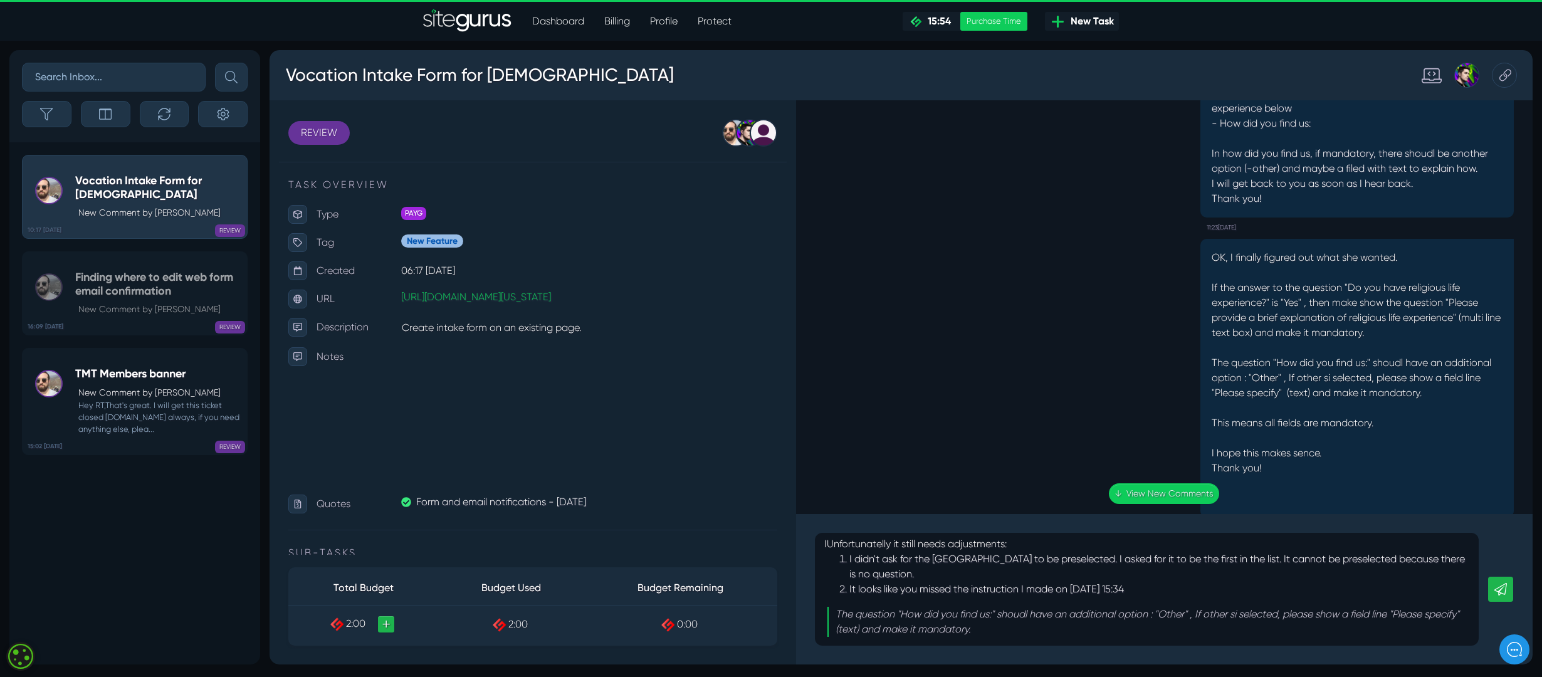
scroll to position [45, 0]
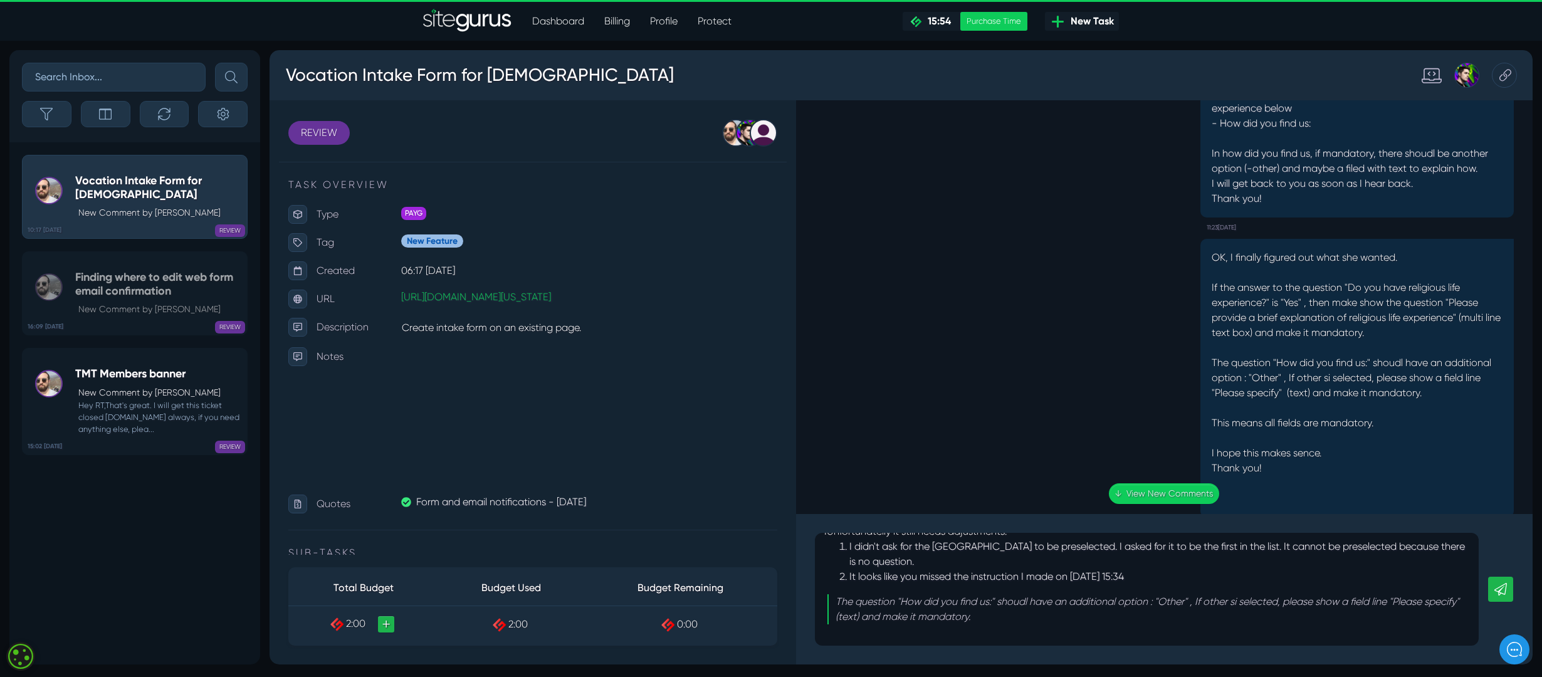
click at [839, 602] on p "The question "How did you find us:" shoudl have an additional option : "Other" …" at bounding box center [1152, 609] width 634 height 30
click at [837, 602] on p "The question "How did you find us:" shoudl have an additional option : "Other" …" at bounding box center [1152, 609] width 634 height 30
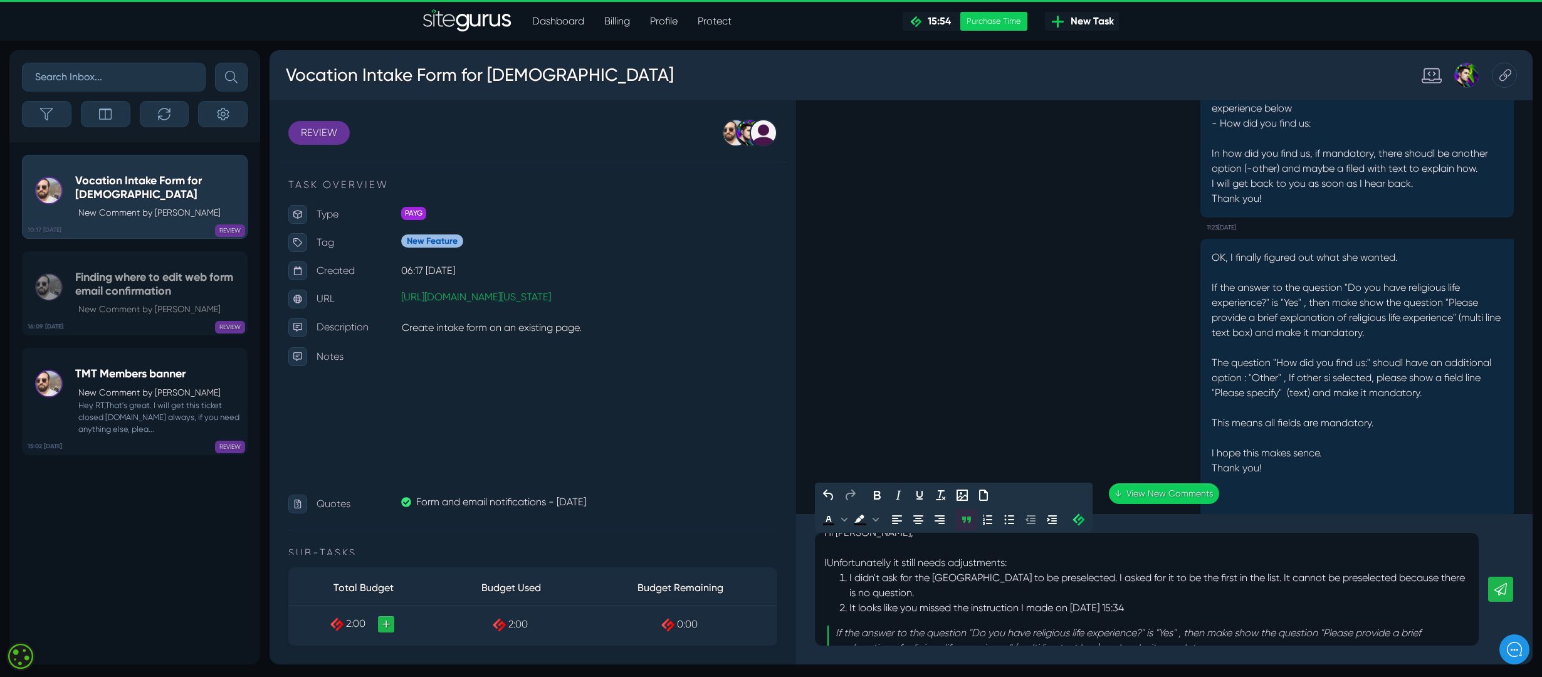
scroll to position [6, 0]
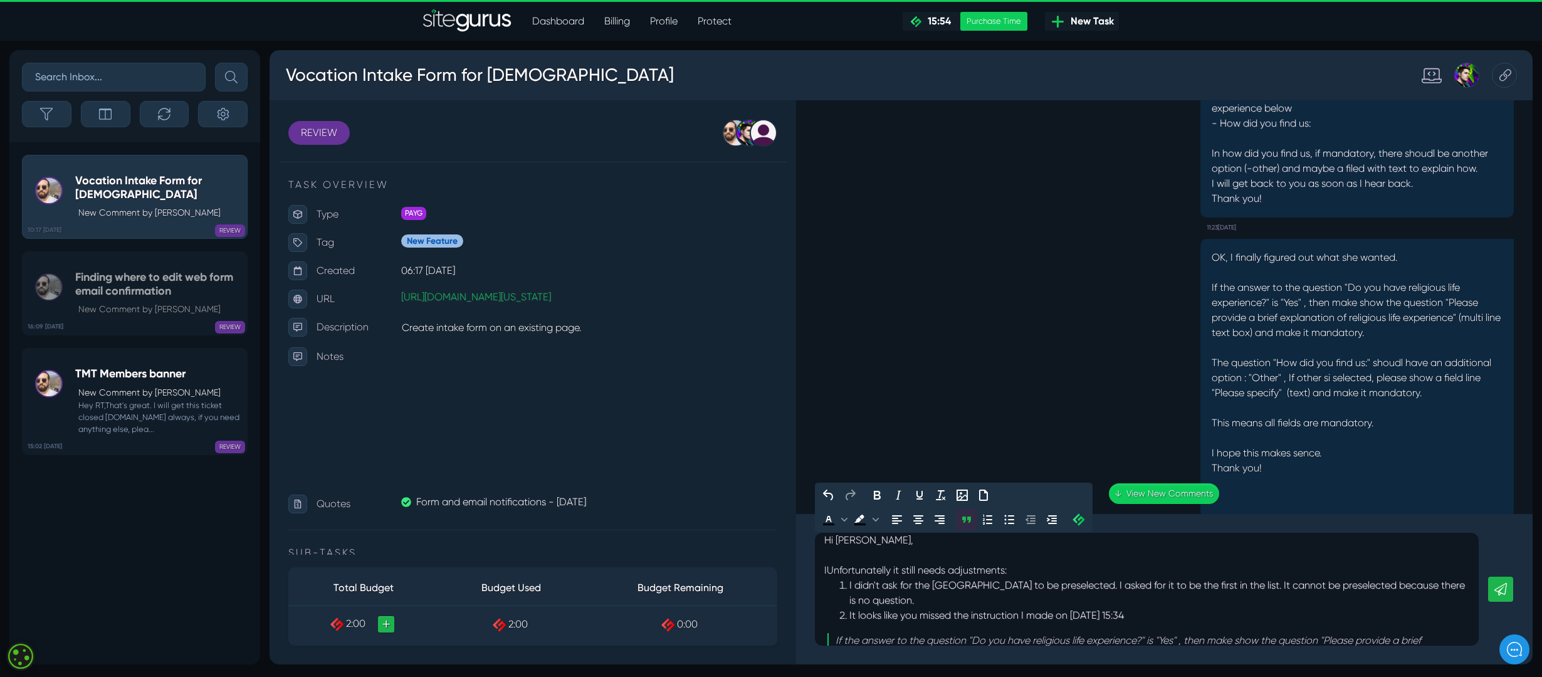
click at [928, 597] on li "I didn't ask for the [GEOGRAPHIC_DATA] to be preselected. I asked for it to be …" at bounding box center [1159, 593] width 620 height 30
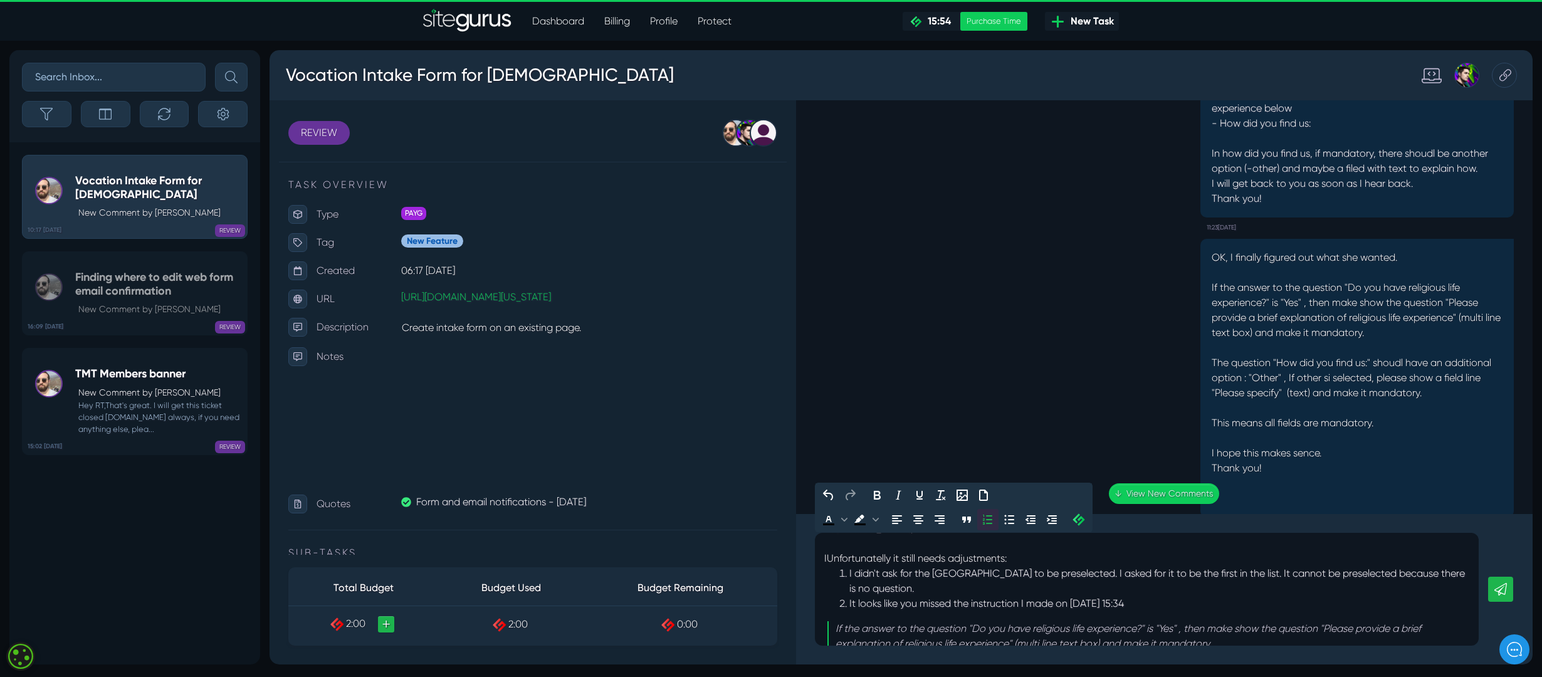
scroll to position [4, 0]
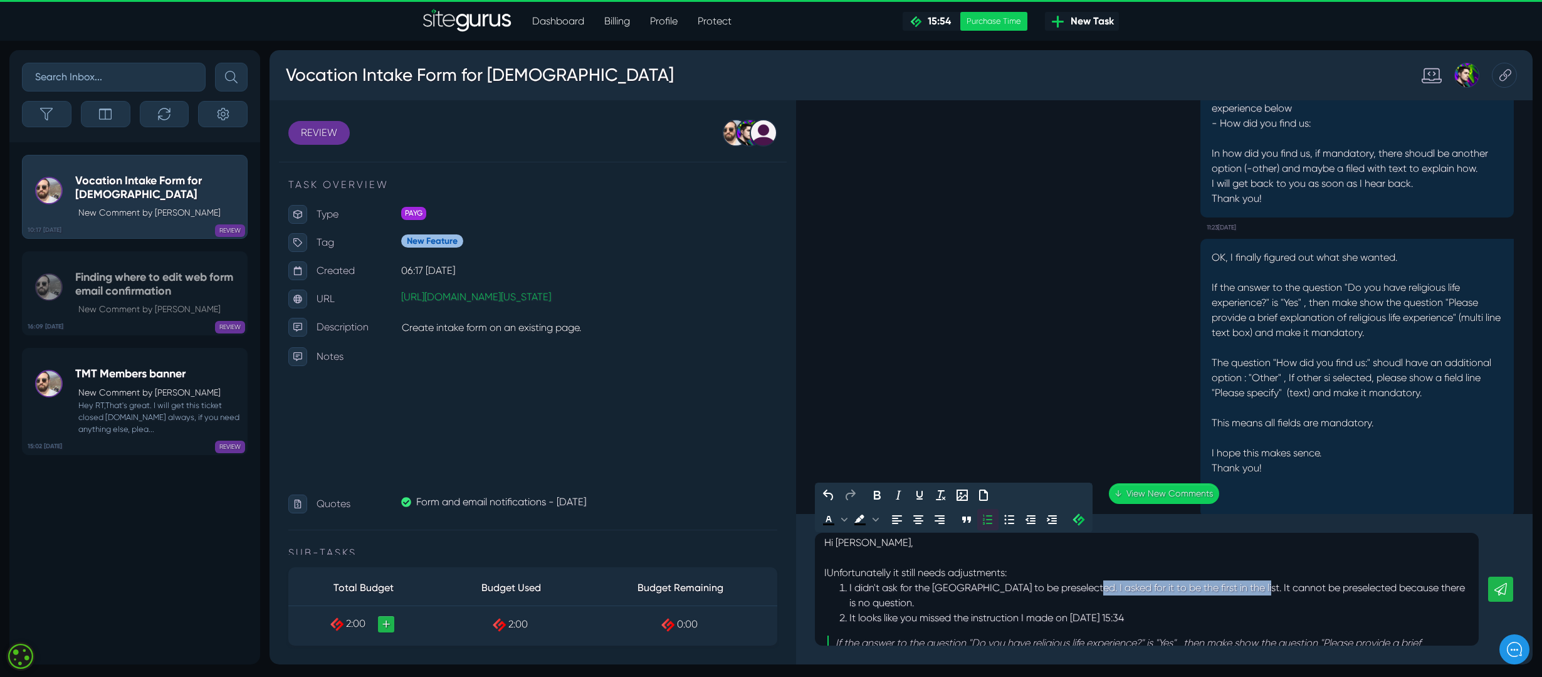
drag, startPoint x: 1085, startPoint y: 587, endPoint x: 1254, endPoint y: 591, distance: 169.3
click at [1254, 591] on li "I didn't ask for the [GEOGRAPHIC_DATA] to be preselected. I asked for it to be …" at bounding box center [1159, 595] width 620 height 30
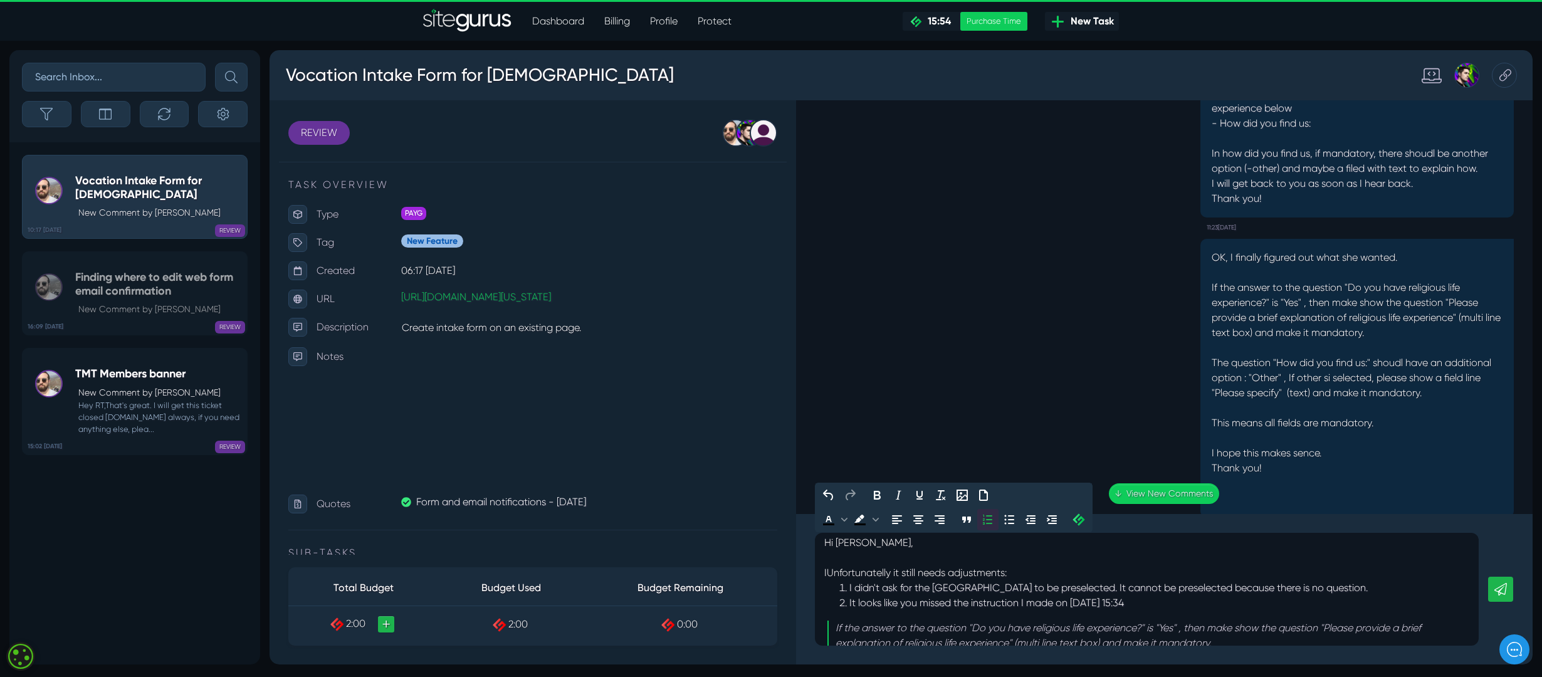
click at [850, 589] on li "I didn't ask for the [GEOGRAPHIC_DATA] to be preselected. It cannot be preselec…" at bounding box center [1159, 587] width 620 height 15
click at [1248, 589] on li "I asked for it to be the first in the list. I didn't ask for the [GEOGRAPHIC_DA…" at bounding box center [1159, 595] width 620 height 30
click at [1425, 590] on li "I asked for it to be the first in the list. I didn't ask for the [GEOGRAPHIC_DA…" at bounding box center [1159, 587] width 620 height 15
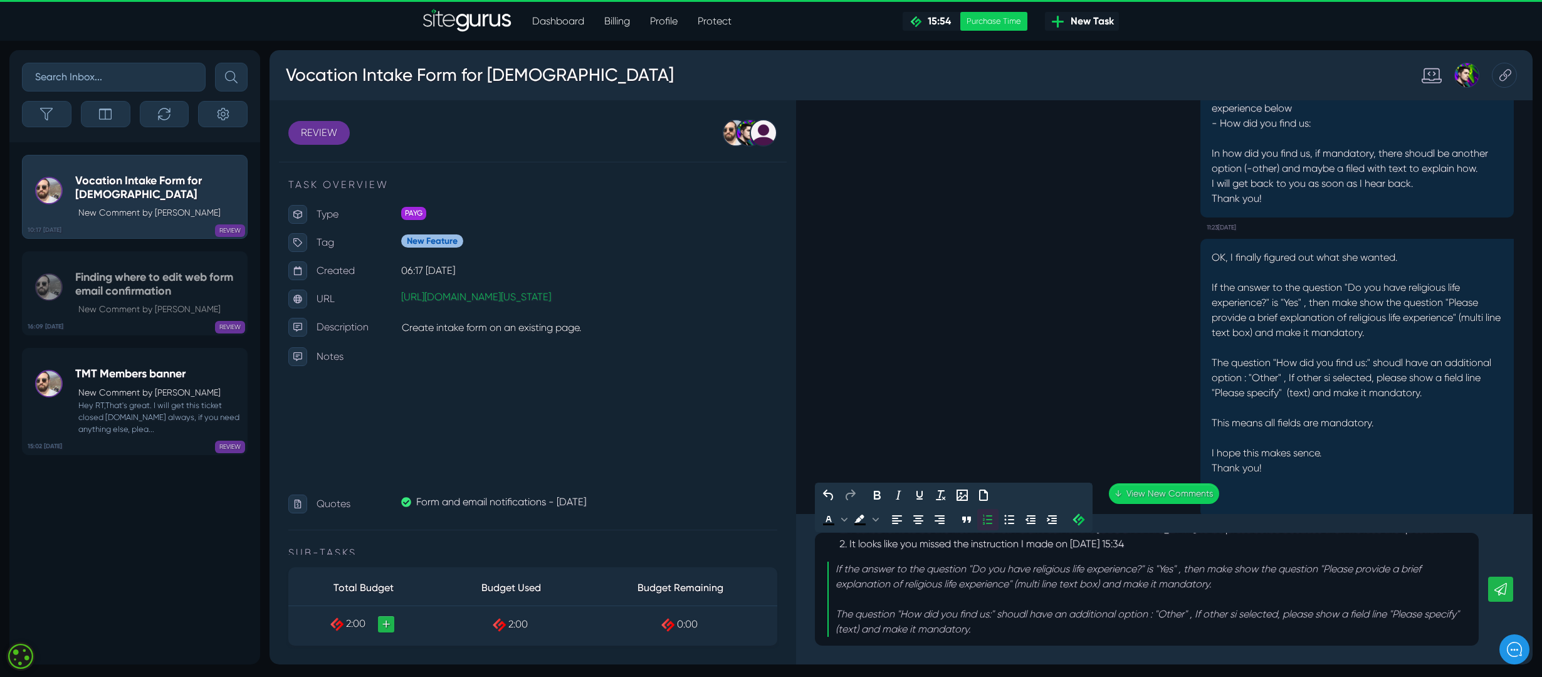
scroll to position [75, 0]
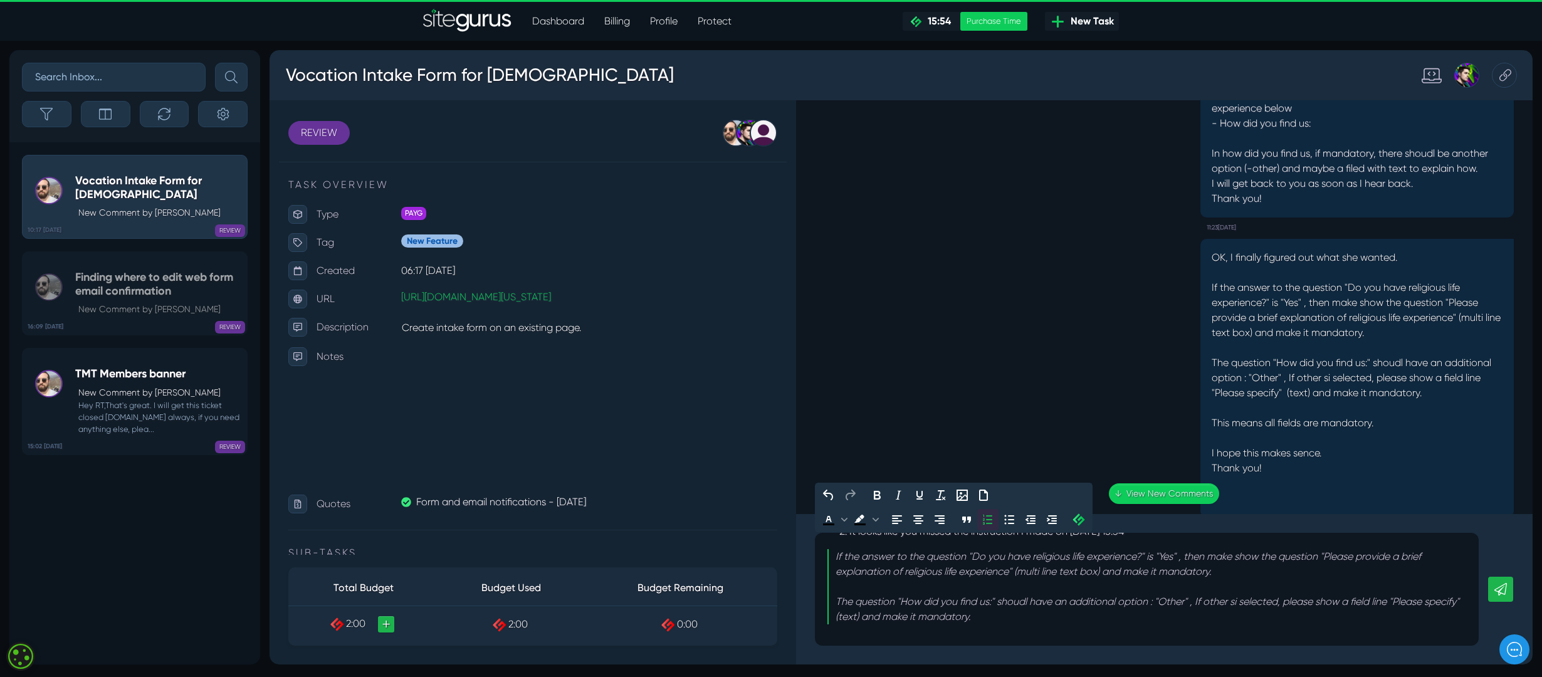
click at [1029, 622] on p "The question "How did you find us:" shoudl have an additional option : "Other" …" at bounding box center [1152, 609] width 634 height 30
click at [820, 629] on div "Hi [PERSON_NAME], IUnfortunatelly it still needs adjustments: I asked for it to…" at bounding box center [1147, 589] width 664 height 113
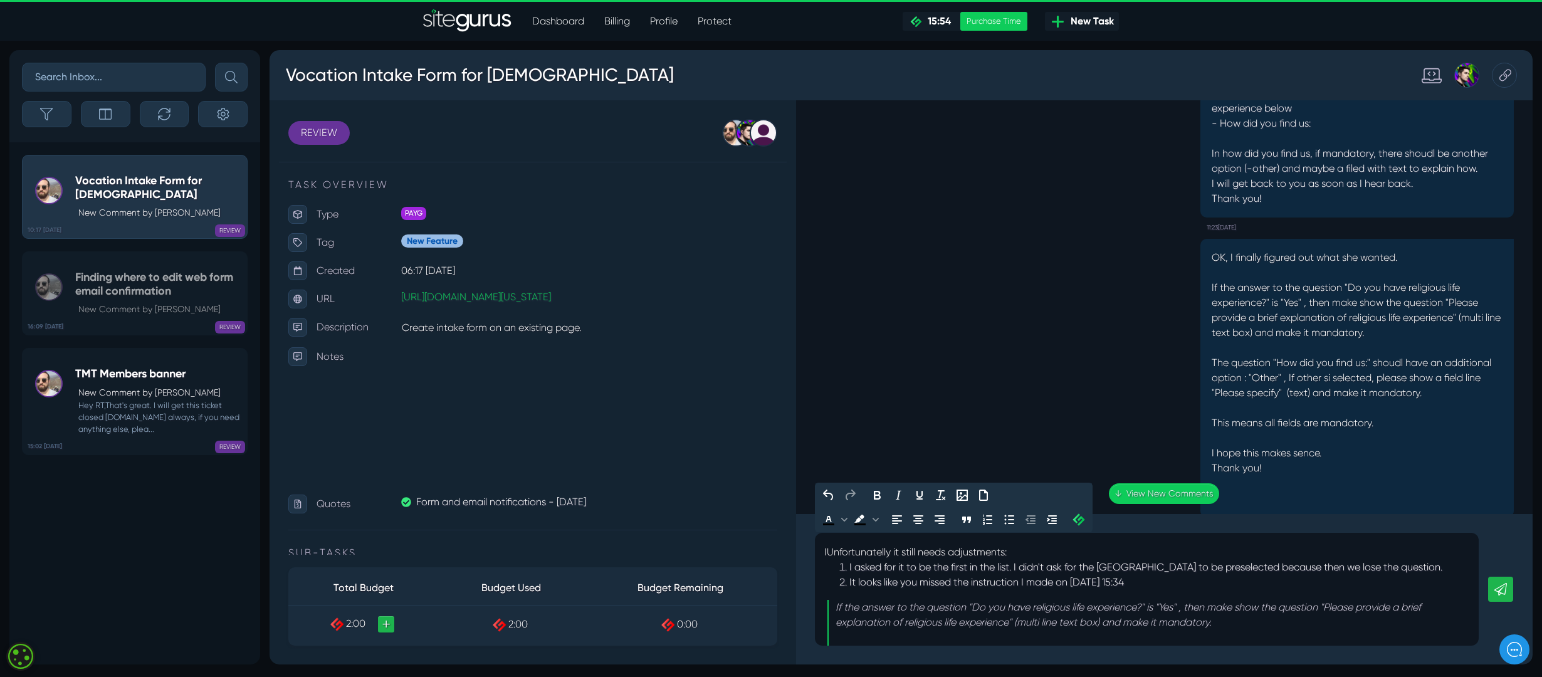
scroll to position [0, 0]
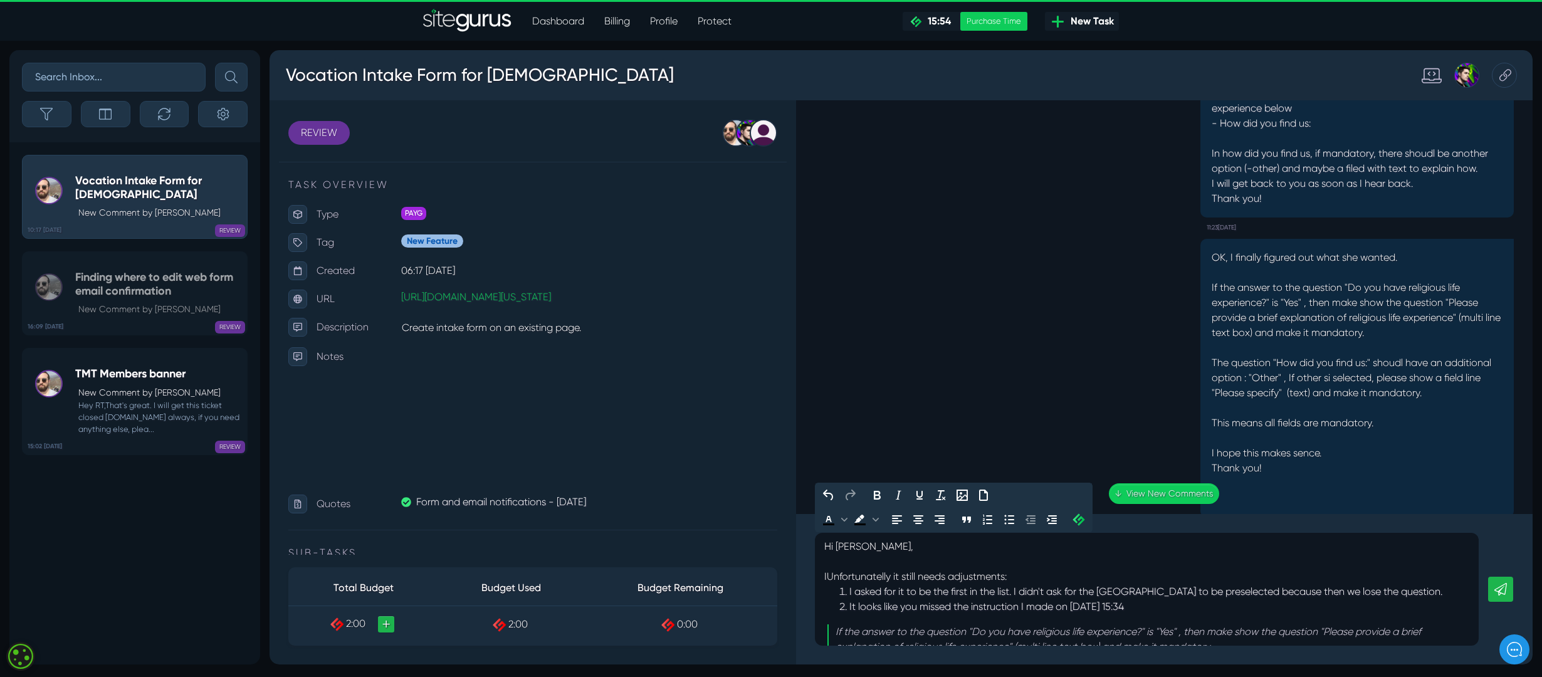
click at [1500, 587] on icon at bounding box center [1500, 589] width 13 height 13
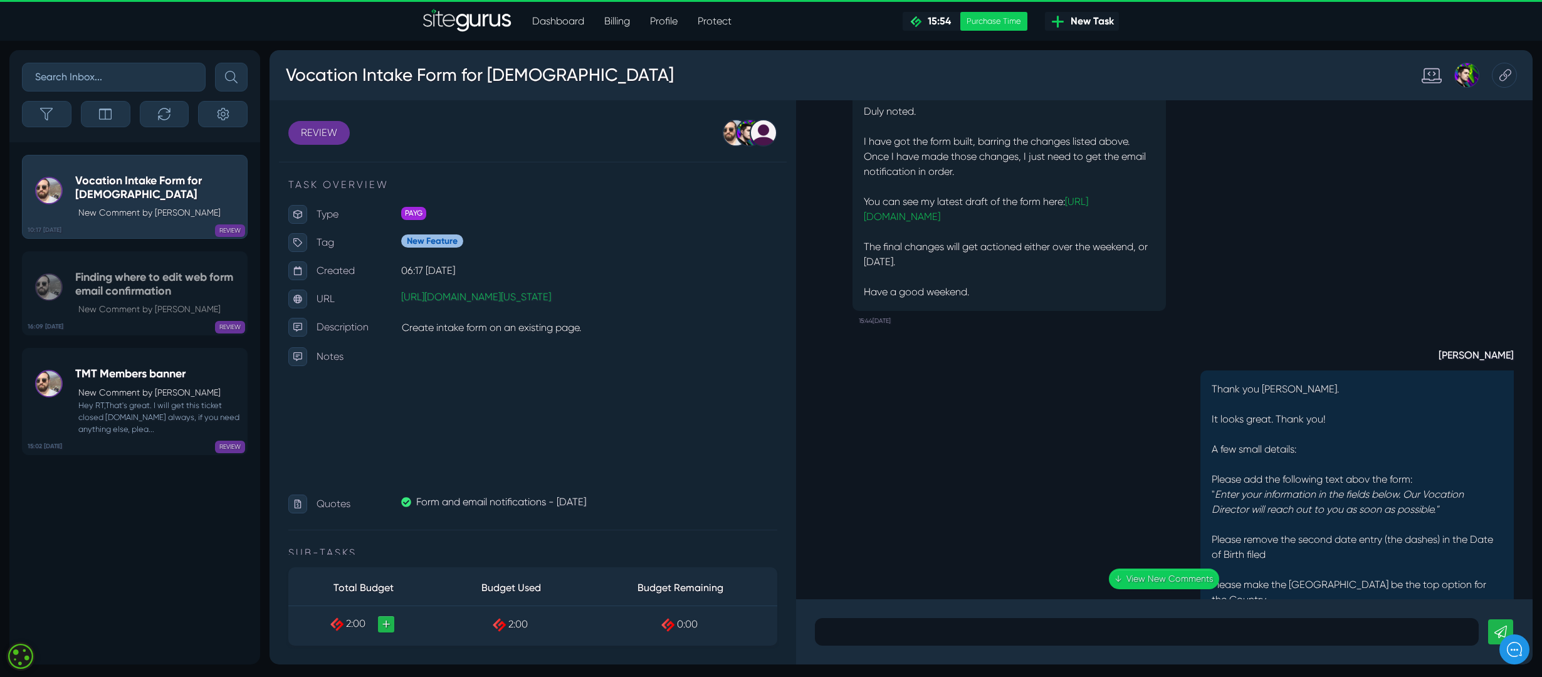
scroll to position [-1109, 0]
